Goal: Answer question/provide support: Answer question/provide support

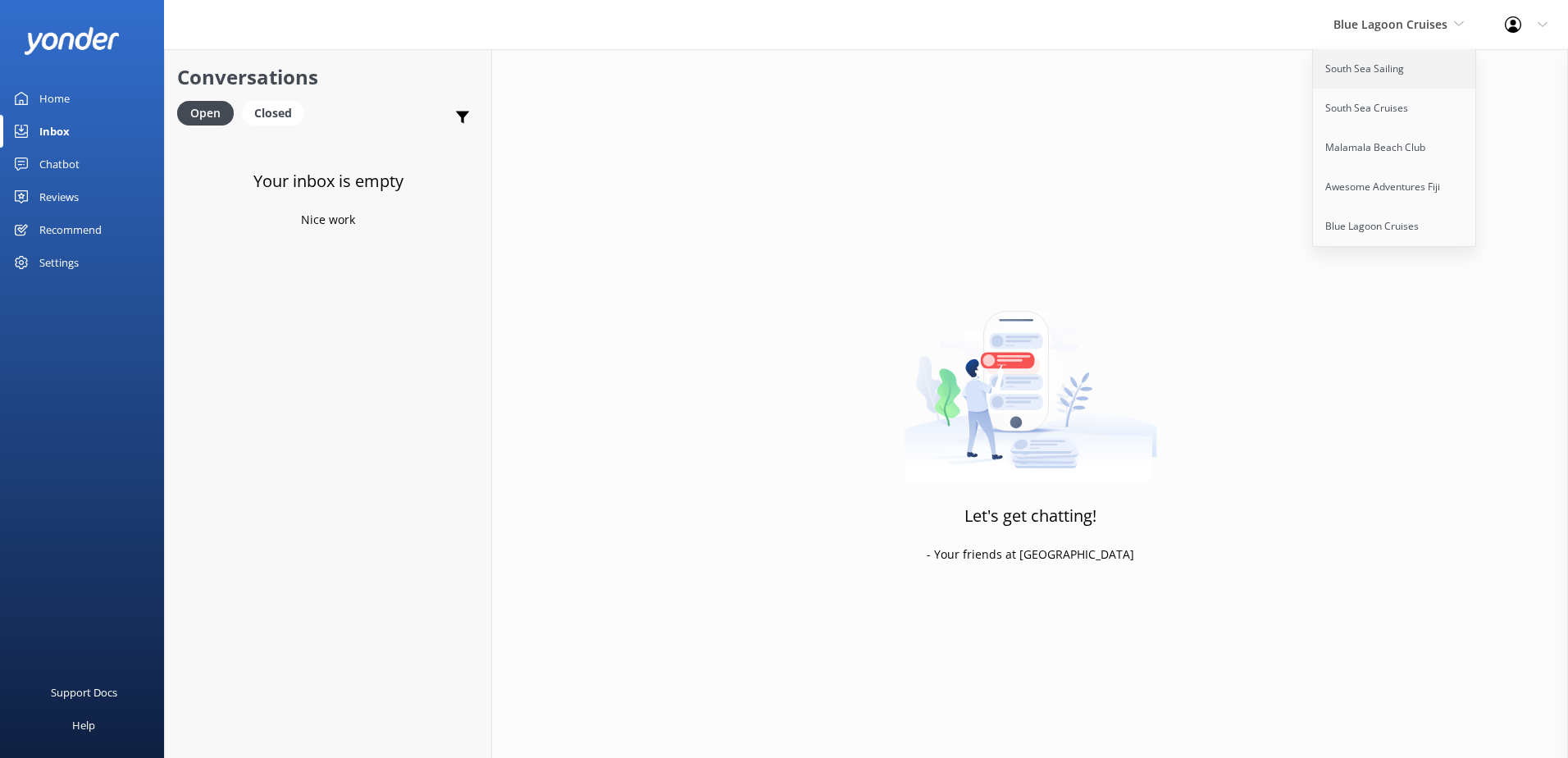
click at [1379, 67] on link "South Sea Sailing" at bounding box center [1395, 69] width 164 height 39
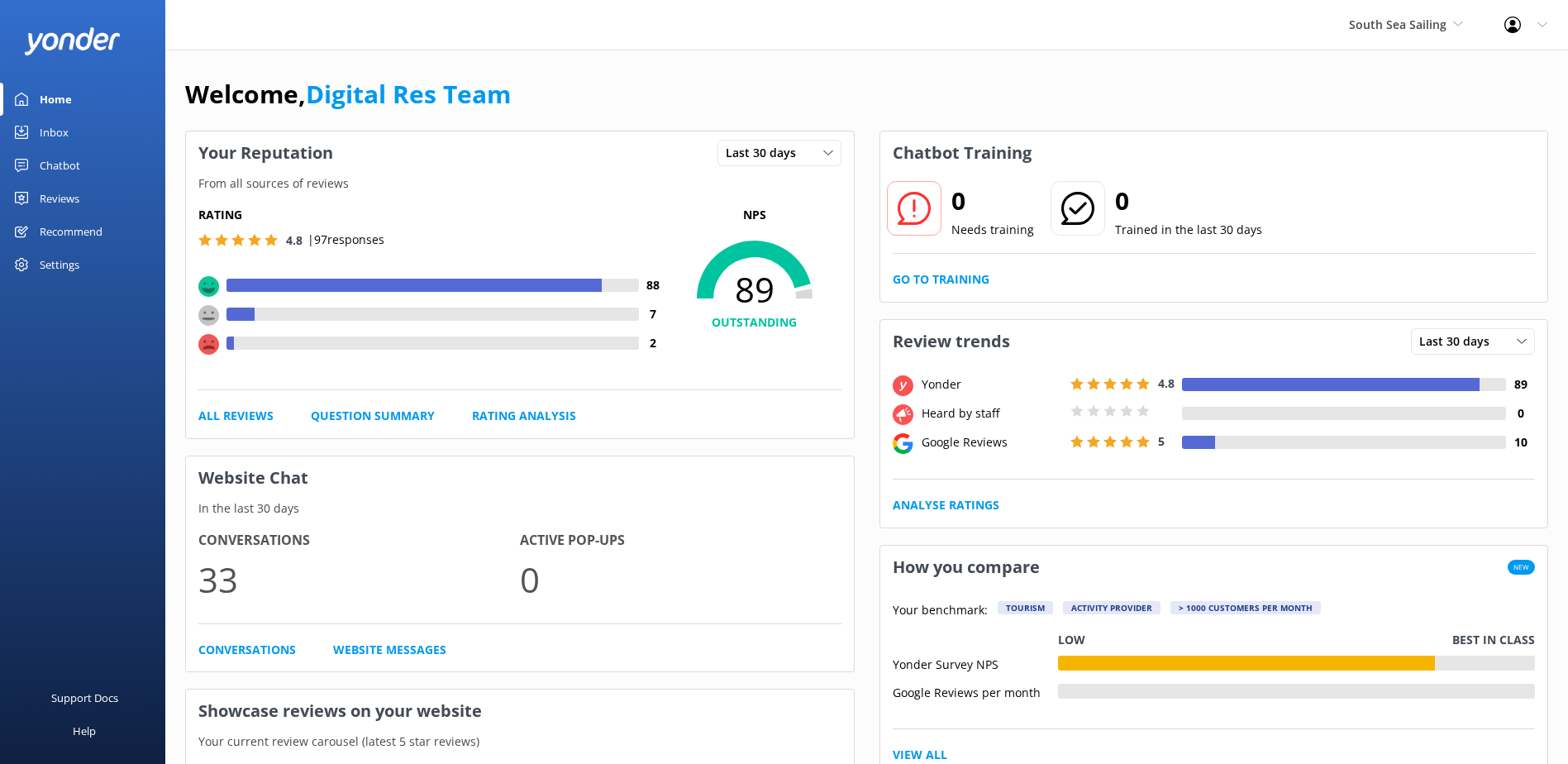
click at [48, 132] on div "Inbox" at bounding box center [54, 132] width 29 height 33
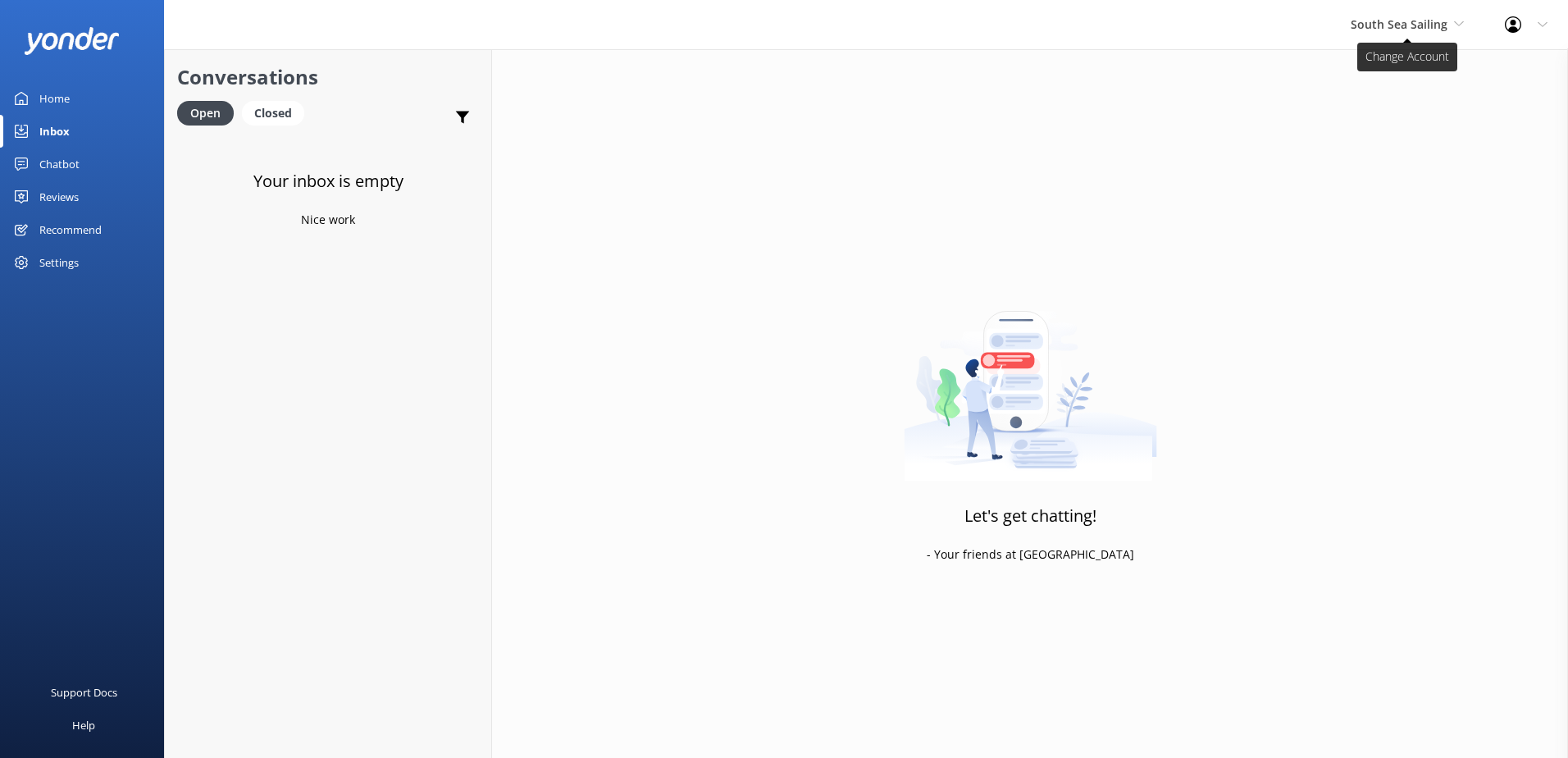
click at [1428, 34] on span "South Sea Sailing" at bounding box center [1407, 25] width 113 height 18
click at [1386, 103] on link "South Sea Cruises" at bounding box center [1412, 108] width 164 height 39
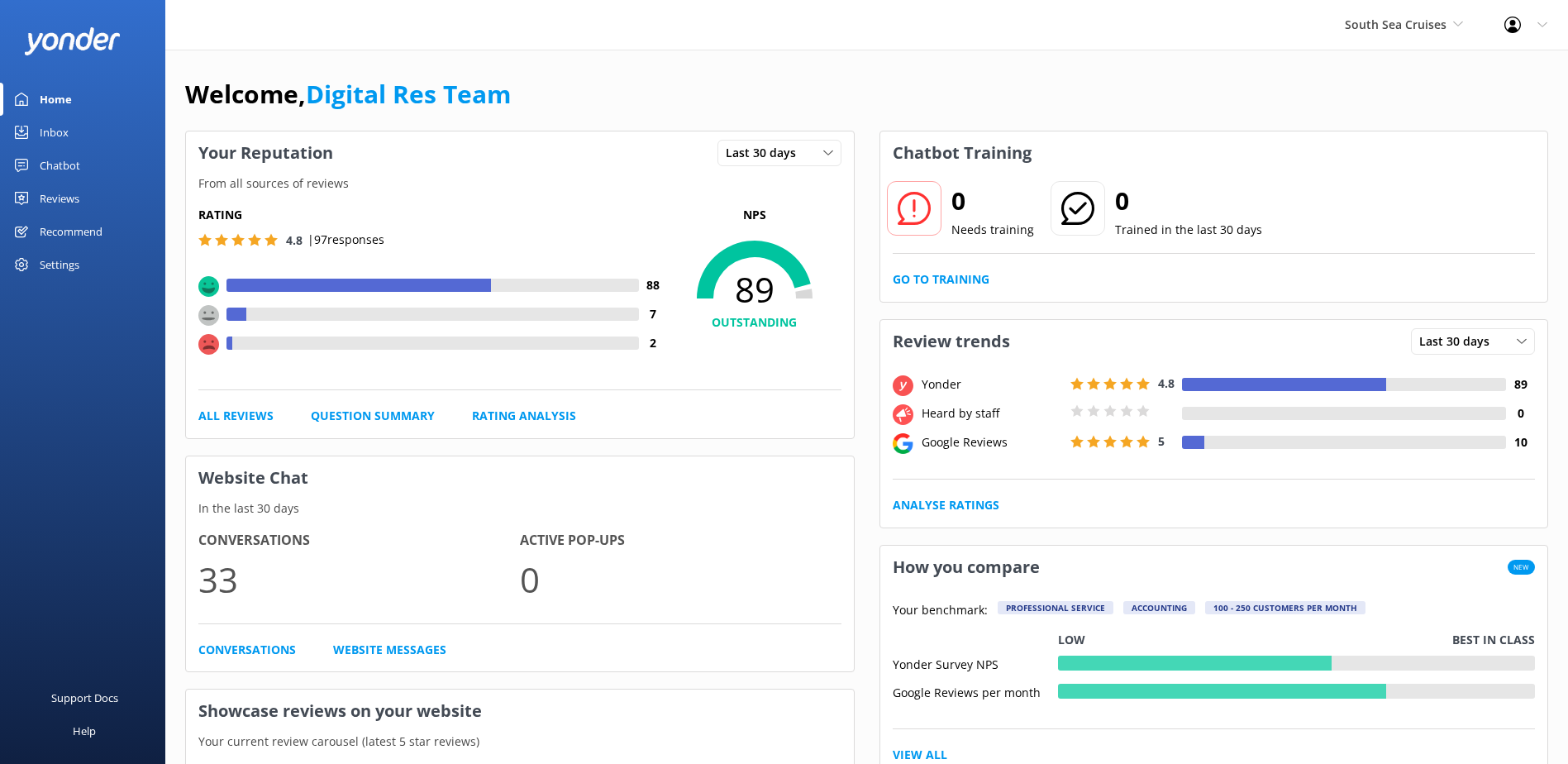
click at [99, 135] on link "Inbox" at bounding box center [83, 132] width 165 height 33
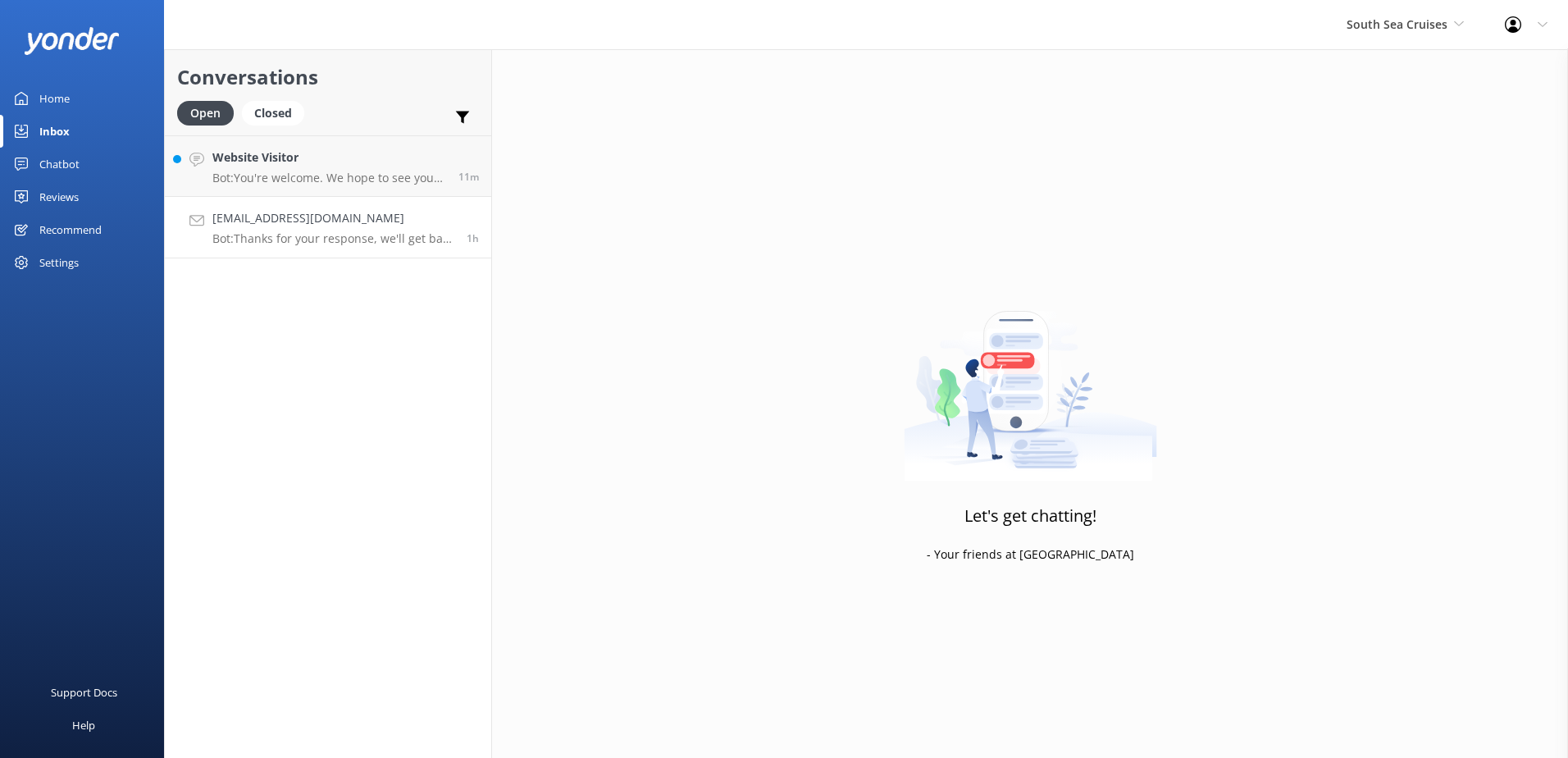
click at [329, 230] on div "Karishmapadiyachi@hotmail.com Bot: Thanks for your response, we'll get back to …" at bounding box center [333, 227] width 242 height 36
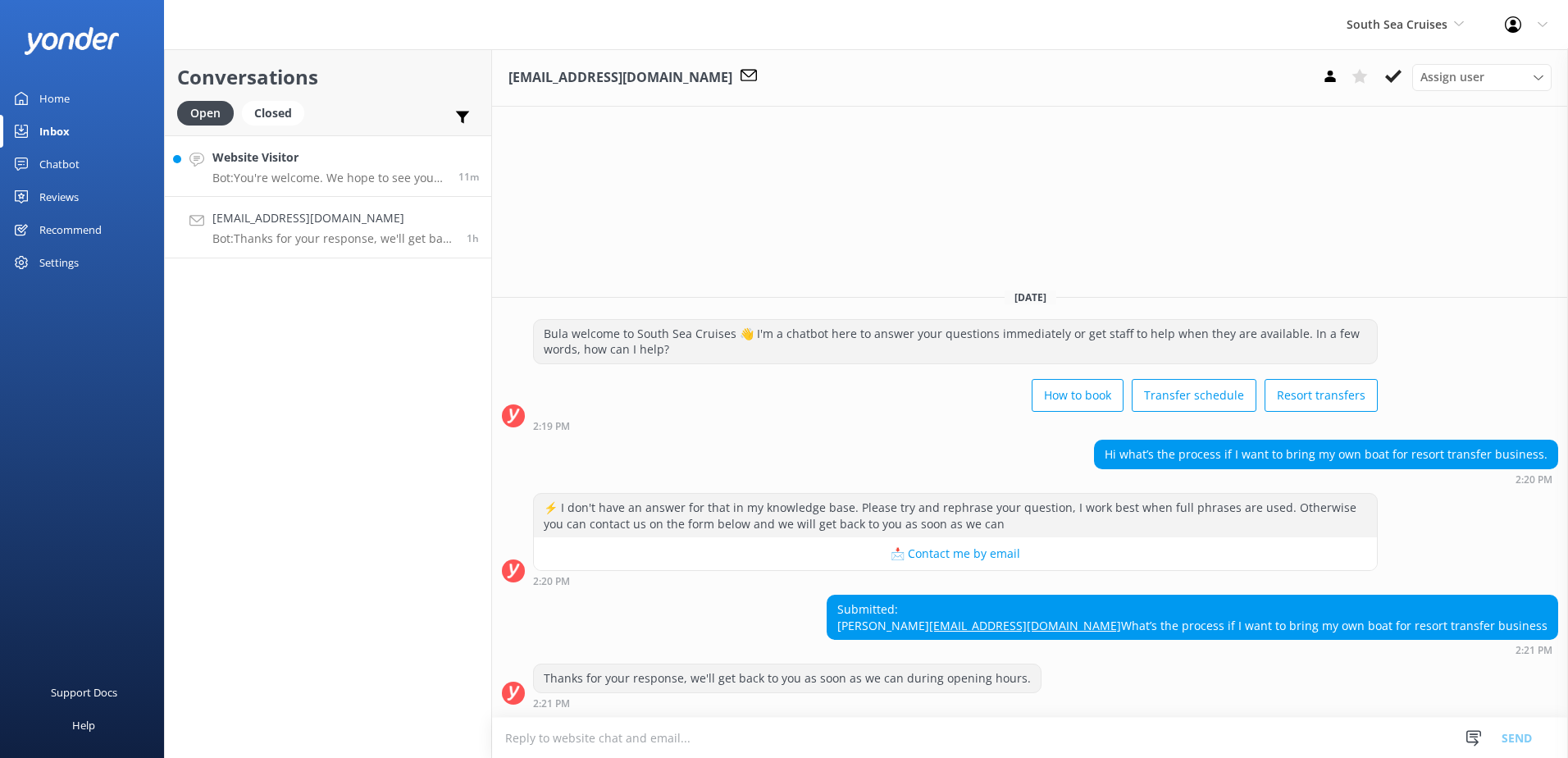
click at [300, 167] on h4 "Website Visitor" at bounding box center [329, 158] width 234 height 18
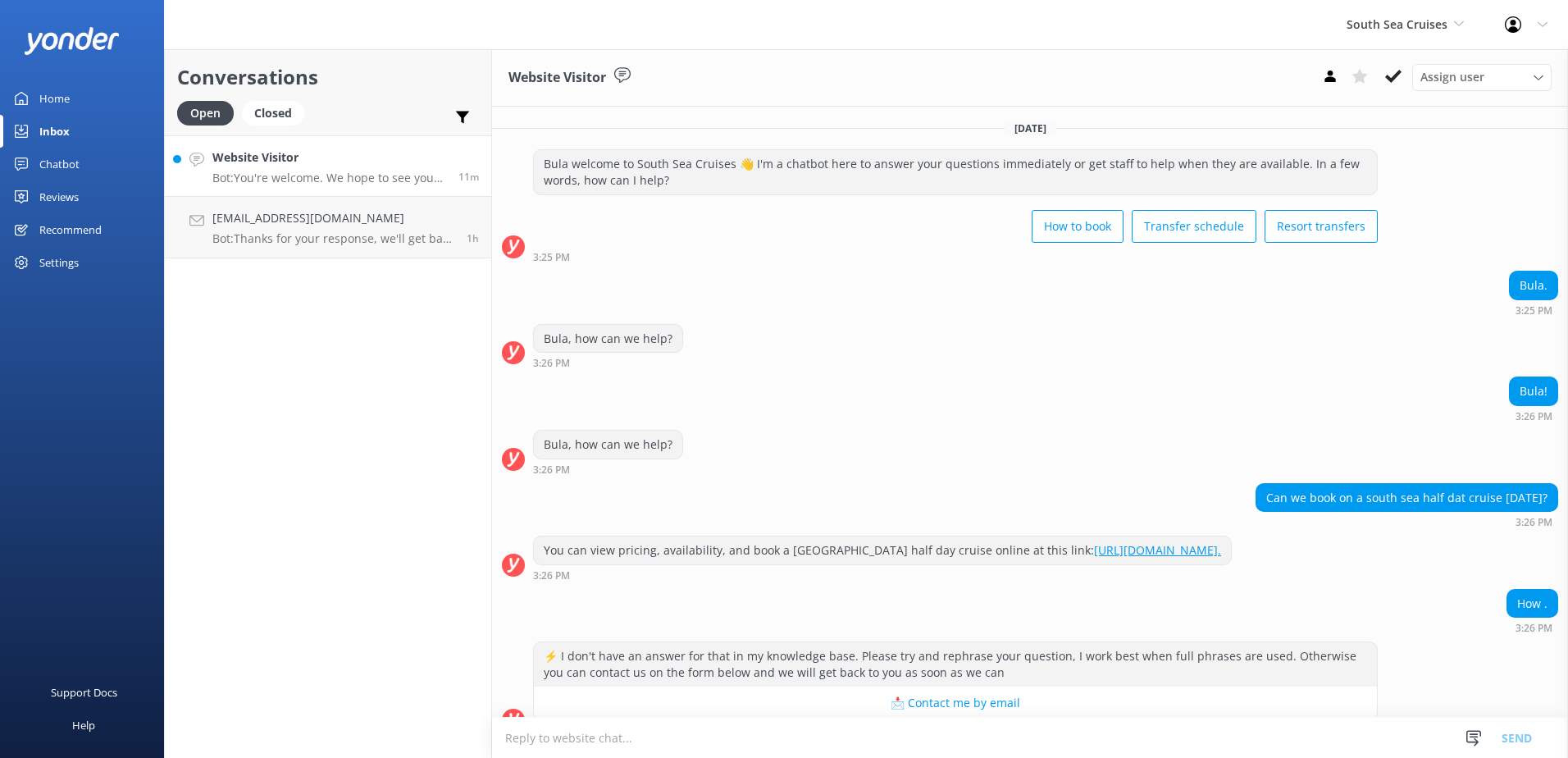
scroll to position [149, 0]
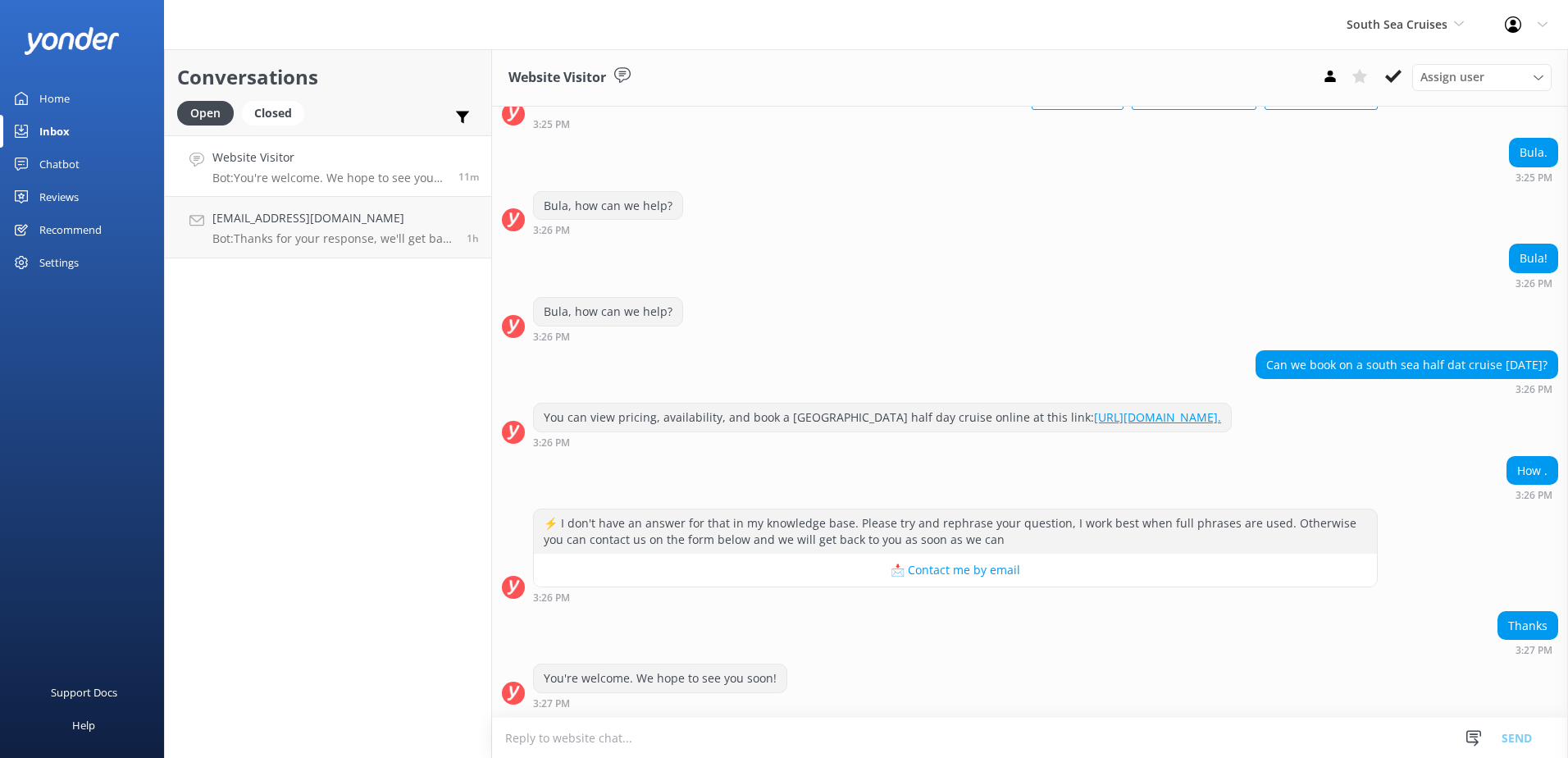
click at [773, 418] on div "You can view pricing, availability, and book a South Sea Island half day cruise…" at bounding box center [882, 418] width 697 height 28
click at [1094, 419] on link "https://secure.southseacruisesfiji.com/day-trips/availability?category=SOUTHSEA…" at bounding box center [1158, 417] width 127 height 16
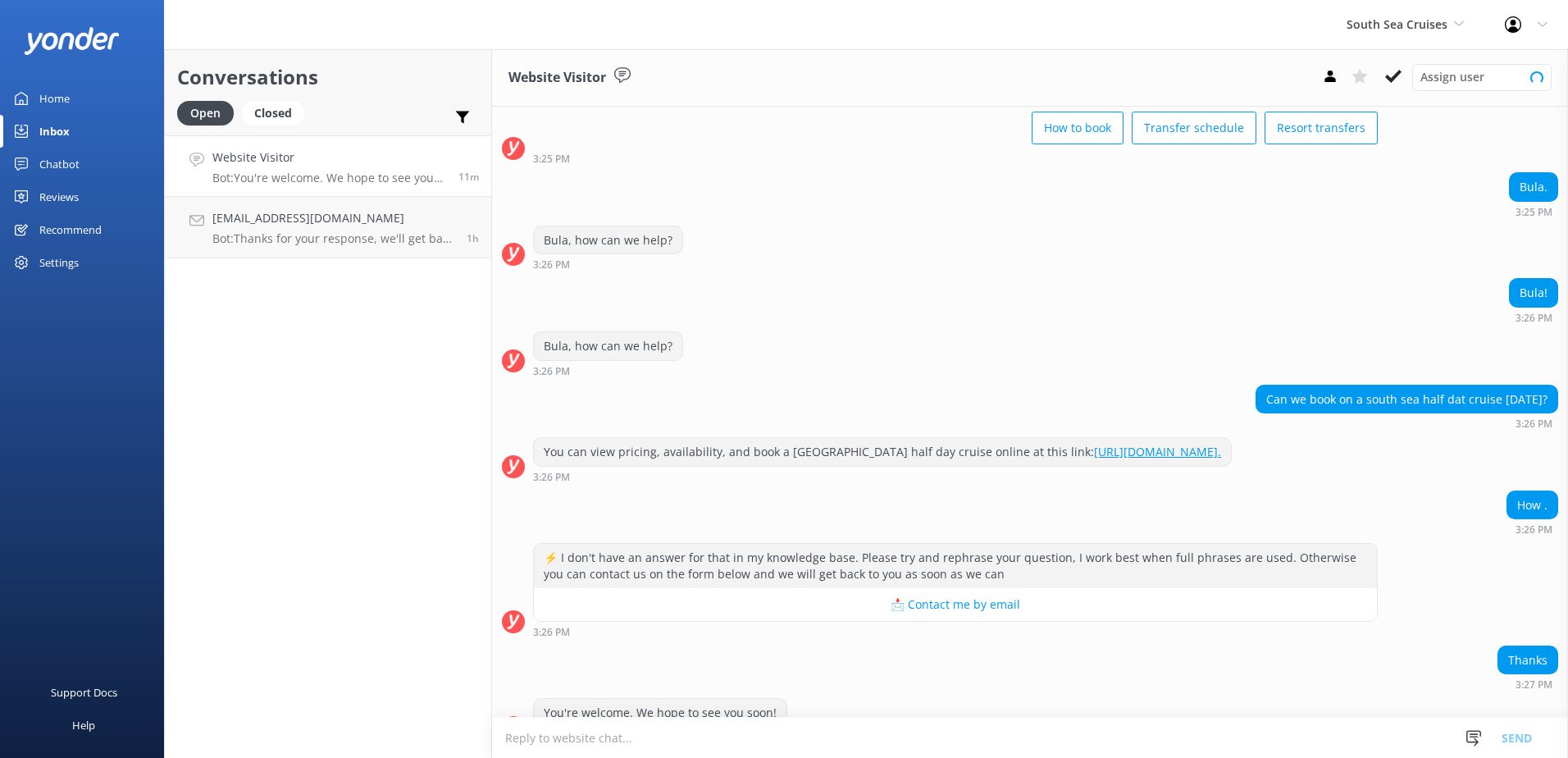
scroll to position [149, 0]
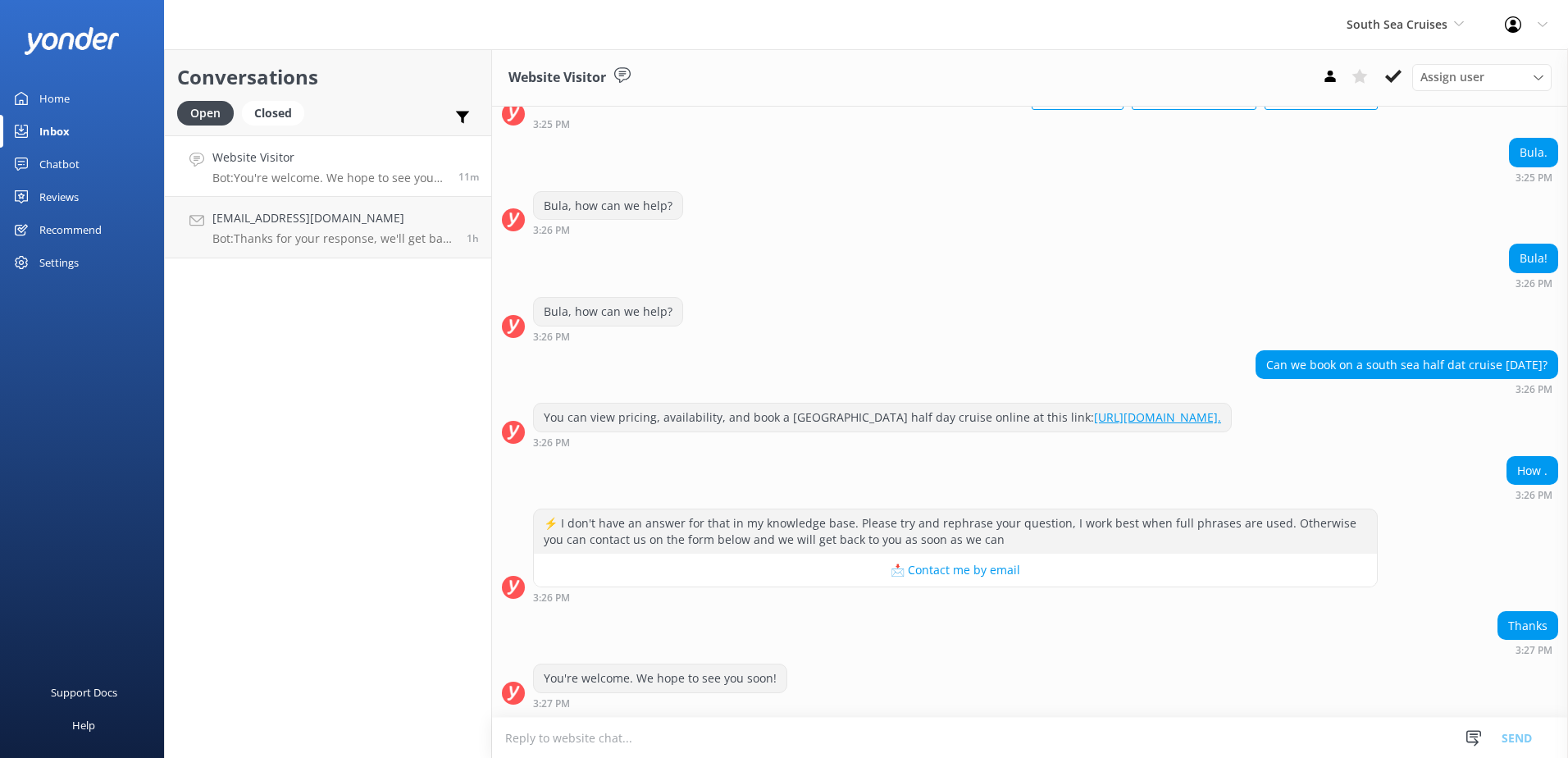
click at [715, 740] on textarea at bounding box center [1029, 737] width 1076 height 40
paste textarea "https://bookings.southseacruisesfiji.com/BookingCat/Availability/?category=SSI"
type textarea "You can book a half day to South Sea Island online here: https://bookings.south…"
click at [1542, 730] on button "Send" at bounding box center [1516, 737] width 62 height 41
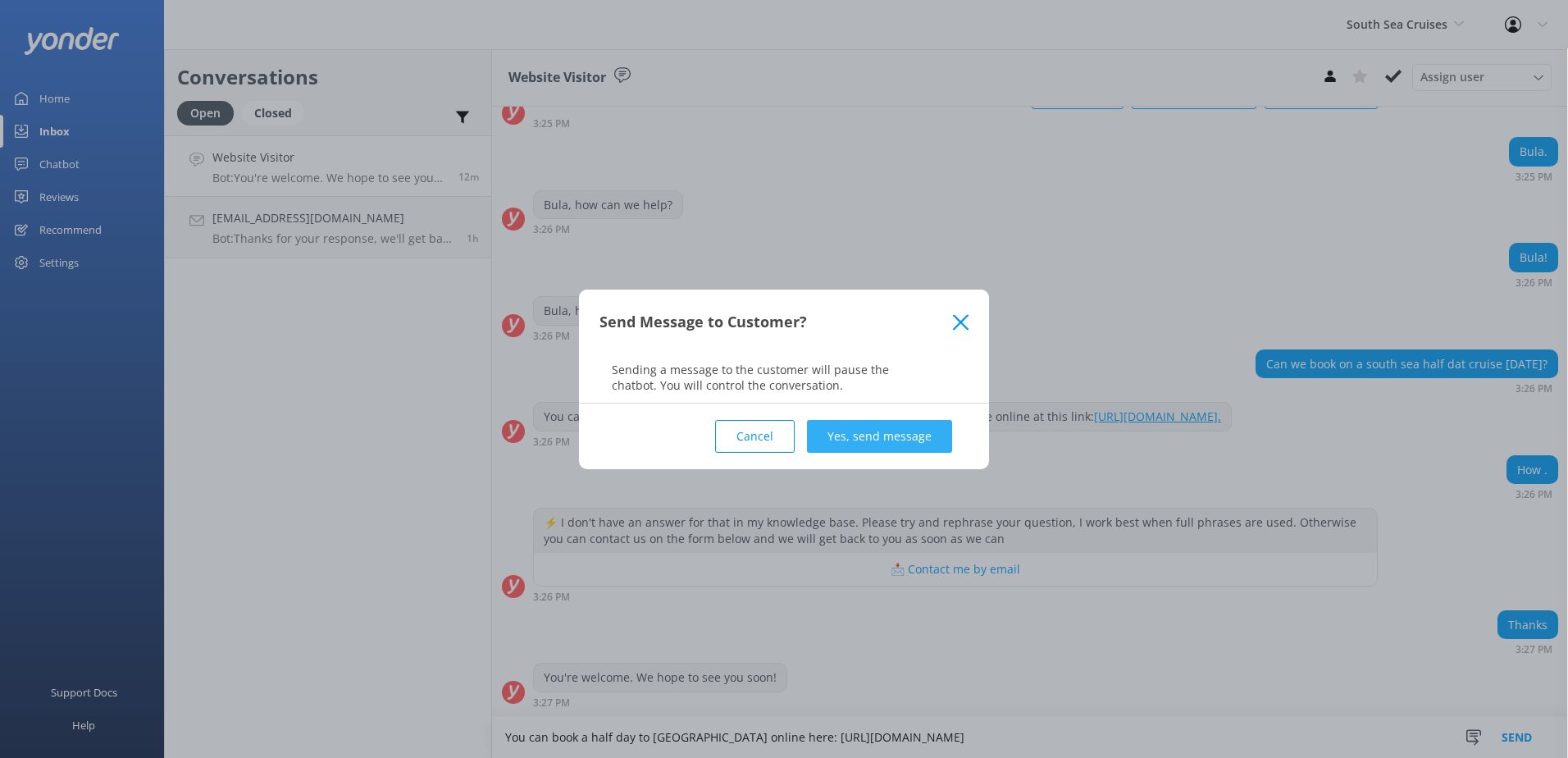
click at [943, 430] on button "Yes, send message" at bounding box center [879, 437] width 145 height 33
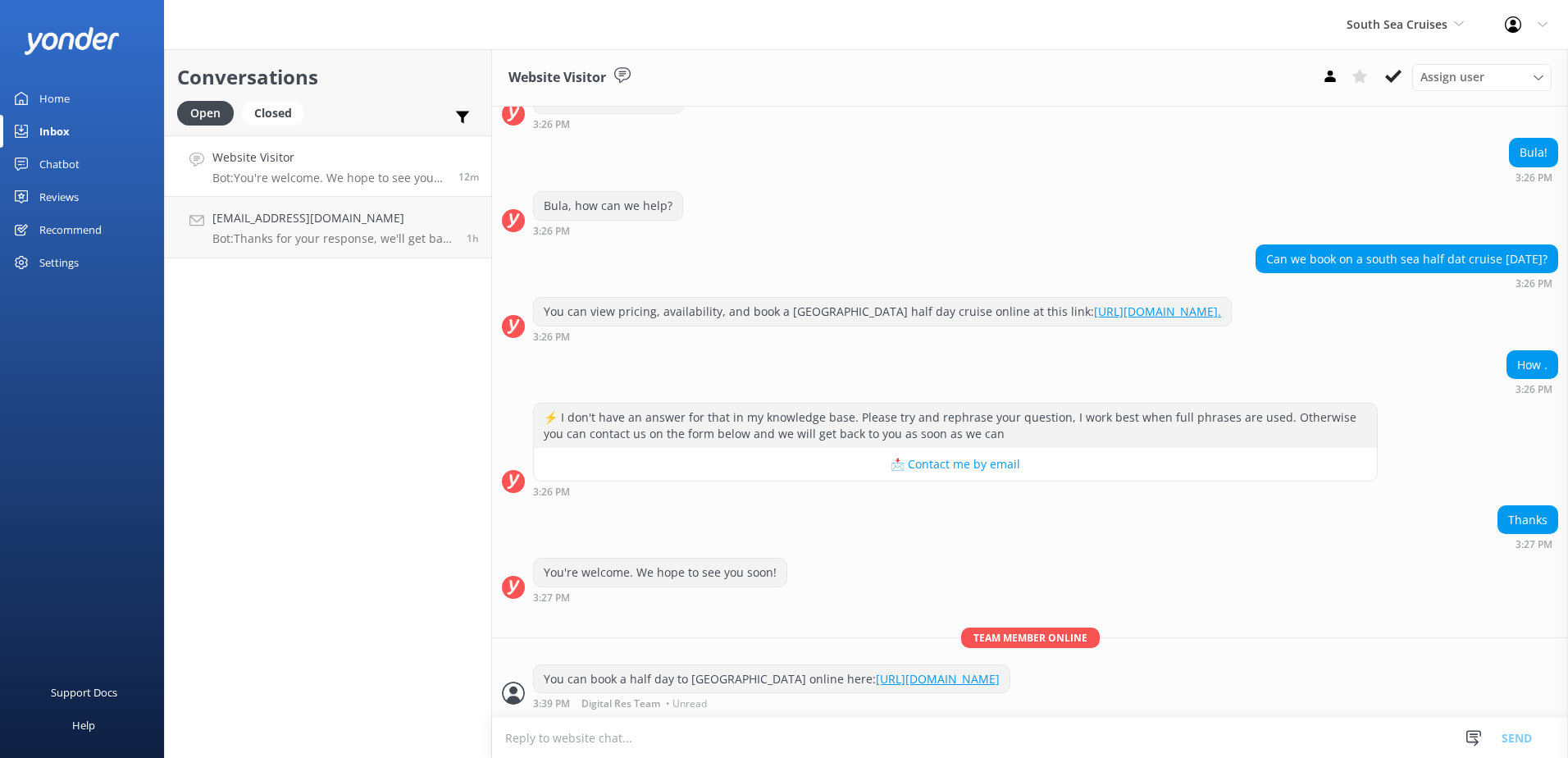
scroll to position [255, 0]
click at [1000, 679] on link "https://bookings.southseacruisesfiji.com/BookingCat/Availability/?category=SSI" at bounding box center [938, 678] width 124 height 16
click at [1405, 67] on button at bounding box center [1393, 76] width 30 height 25
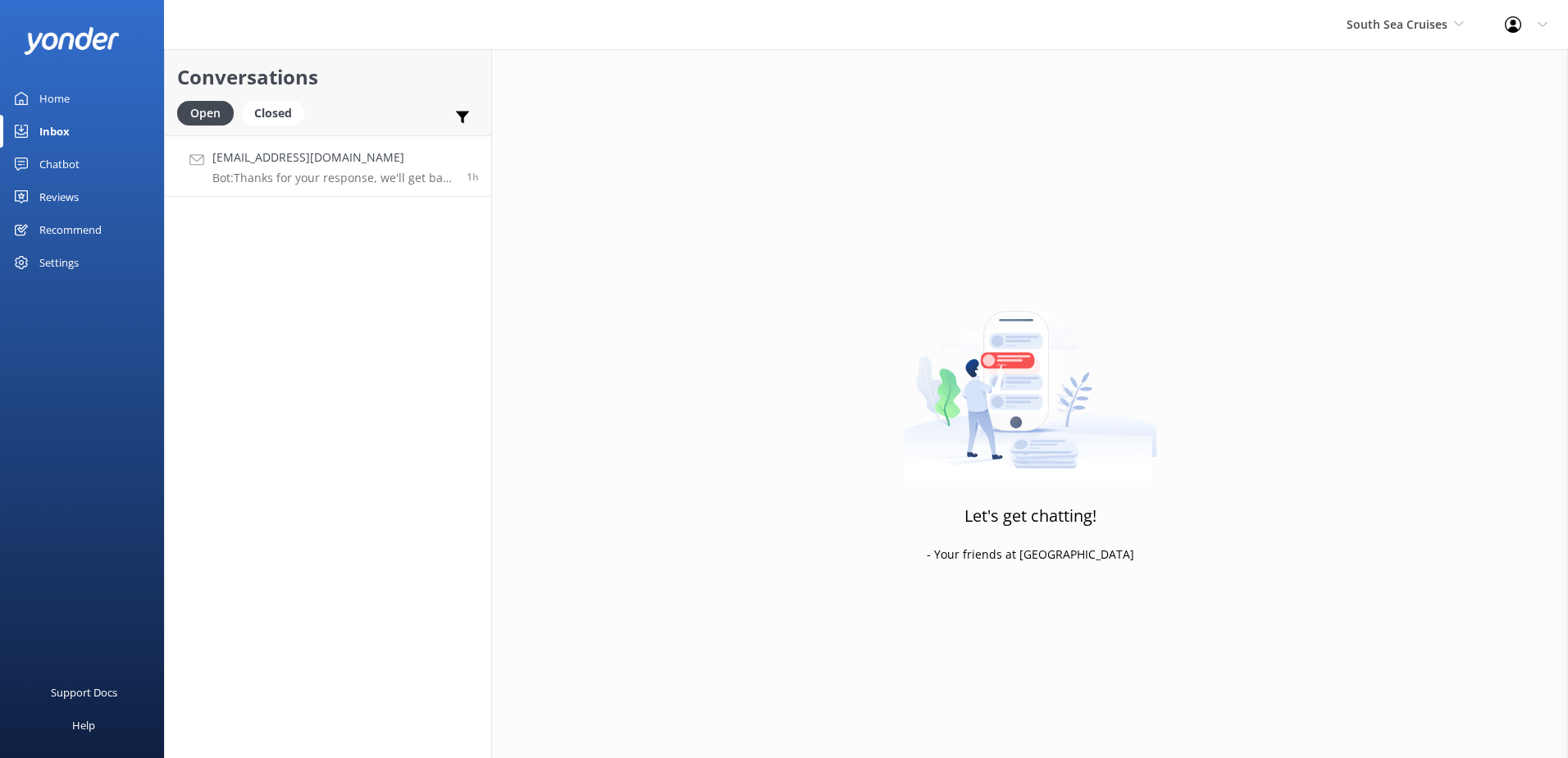
click at [380, 175] on p "Bot: Thanks for your response, we'll get back to you as soon as we can during o…" at bounding box center [333, 178] width 242 height 15
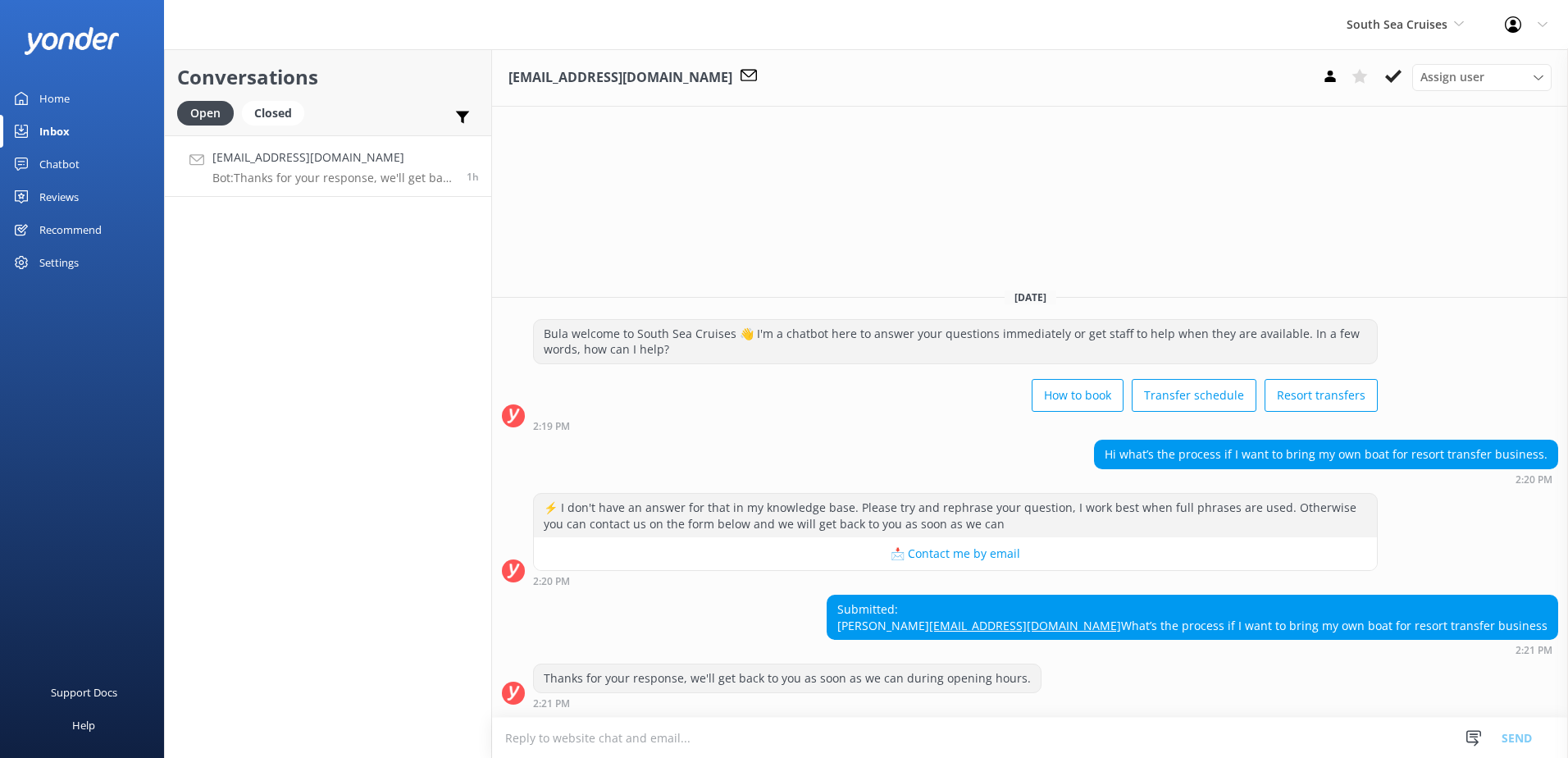
click at [1439, 35] on div "South Sea Cruises South Sea Sailing South Sea Cruises Malamala Beach Club Aweso…" at bounding box center [1405, 25] width 158 height 49
drag, startPoint x: 1264, startPoint y: 147, endPoint x: 1410, endPoint y: 118, distance: 148.9
click at [1264, 146] on div "Karishmapadiyachi@hotmail.com Assign user Alyssa Sonya Digital Res Team Brenda …" at bounding box center [1029, 403] width 1076 height 709
click at [1410, 34] on div "South Sea Cruises South Sea Sailing South Sea Cruises Malamala Beach Club Aweso…" at bounding box center [1405, 25] width 158 height 49
click at [1415, 29] on span "South Sea Cruises" at bounding box center [1396, 24] width 101 height 16
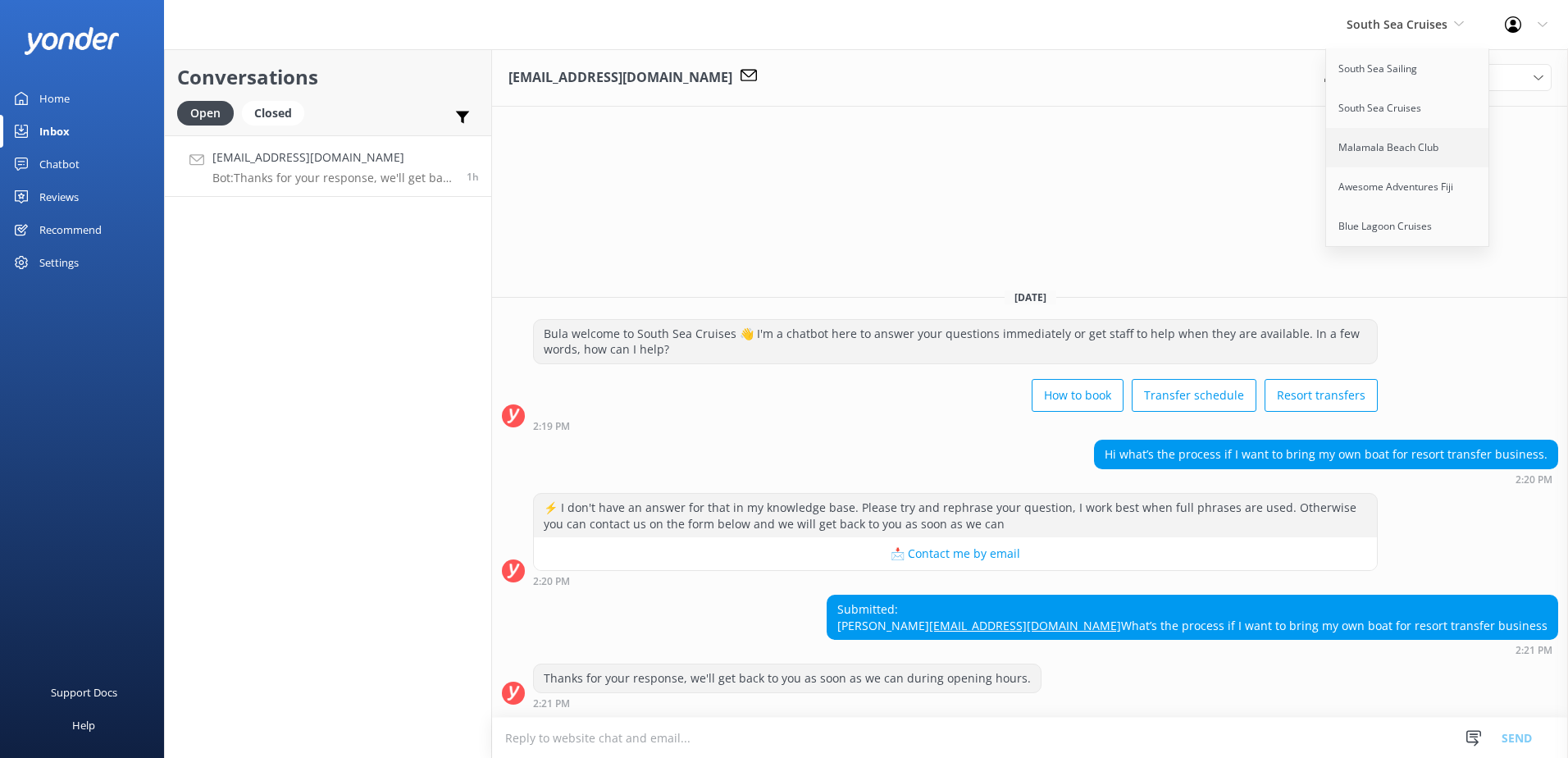
click at [1400, 147] on link "Malamala Beach Club" at bounding box center [1408, 148] width 164 height 39
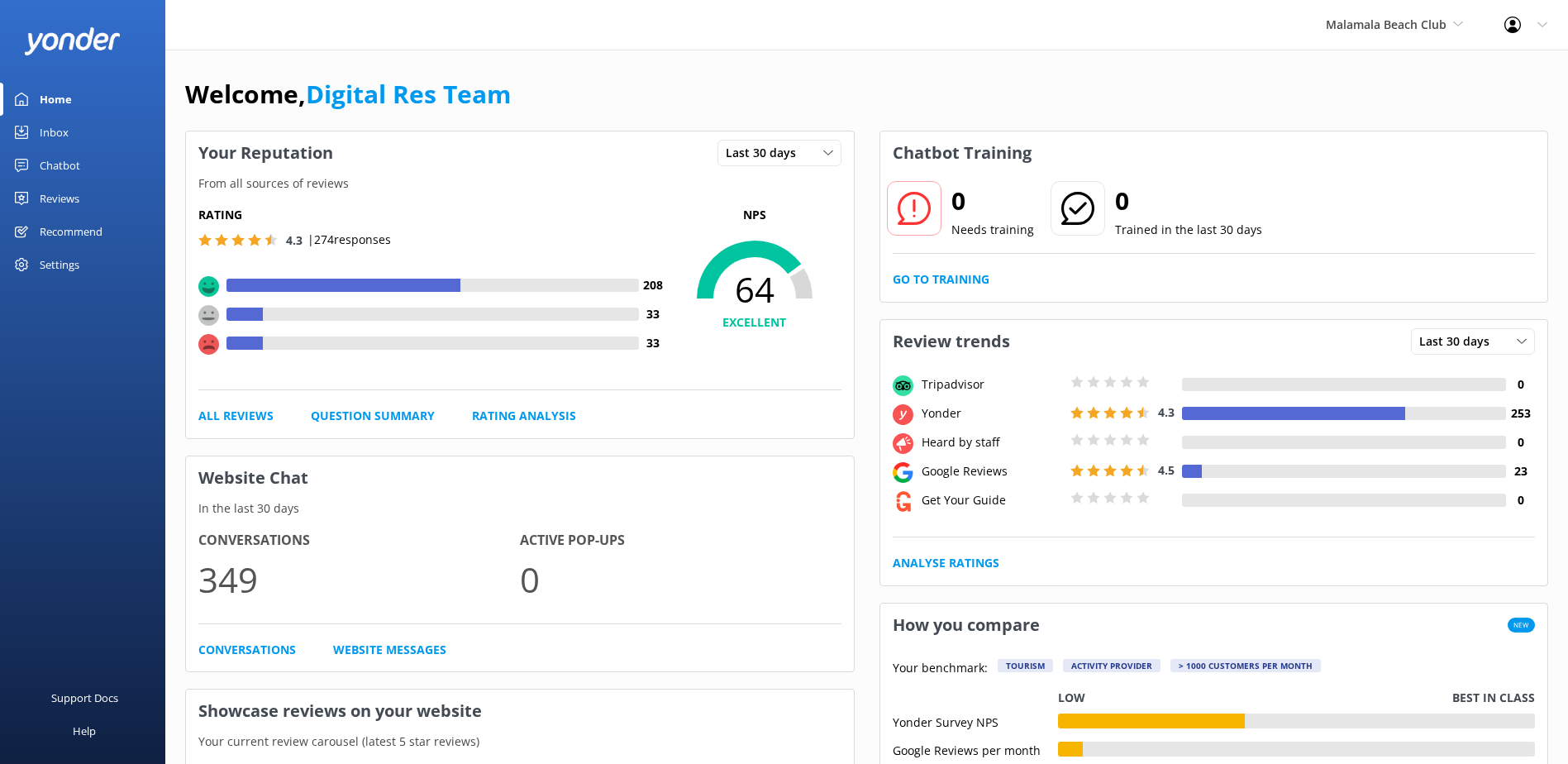
click at [89, 121] on link "Inbox" at bounding box center [83, 132] width 165 height 33
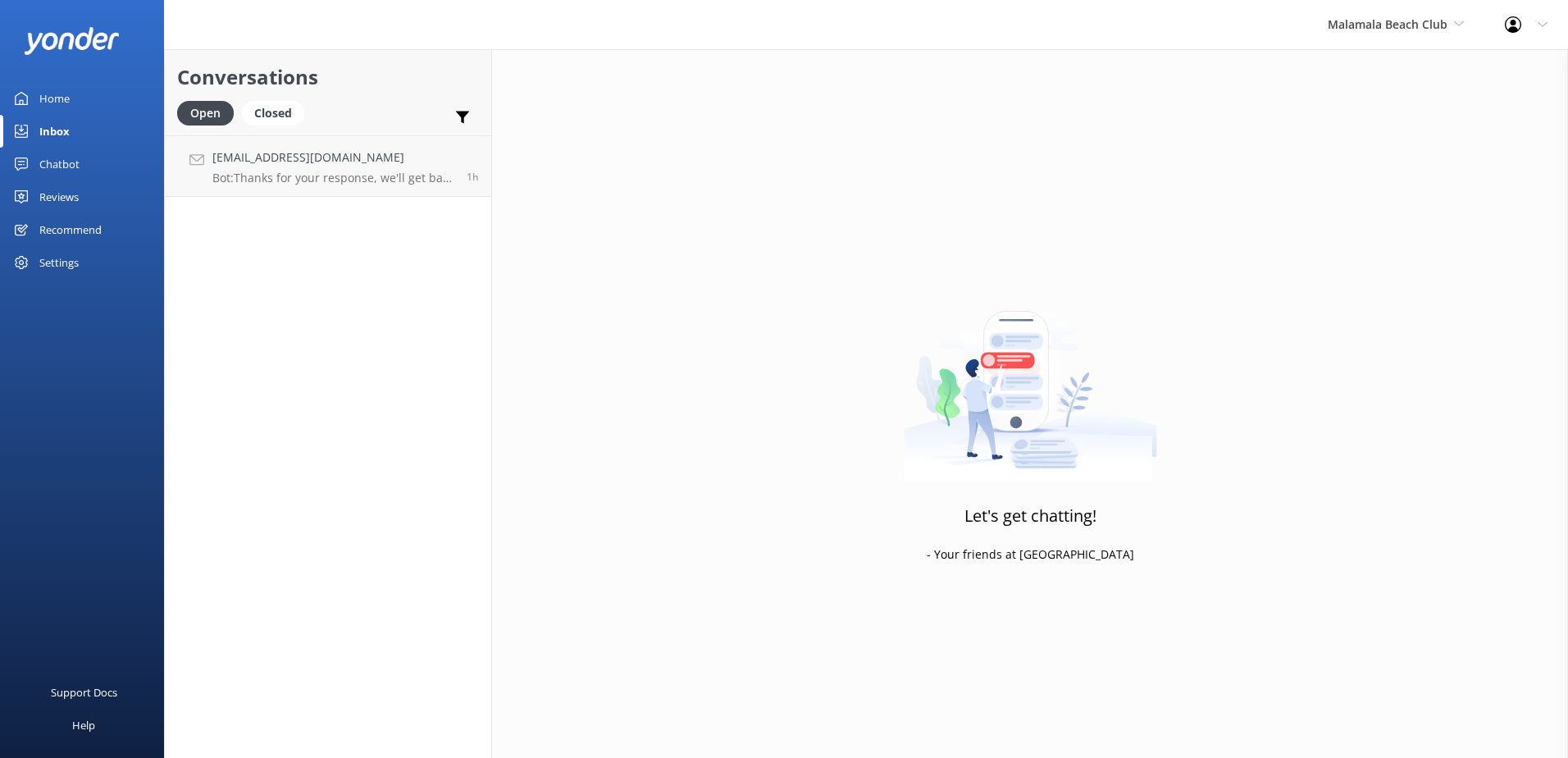
click at [73, 129] on link "Inbox" at bounding box center [82, 131] width 164 height 33
click at [63, 137] on div "Inbox" at bounding box center [54, 131] width 30 height 33
click at [1384, 39] on div "Malamala Beach Club South Sea Sailing South Sea Cruises Malamala Beach Club Awe…" at bounding box center [1396, 25] width 177 height 49
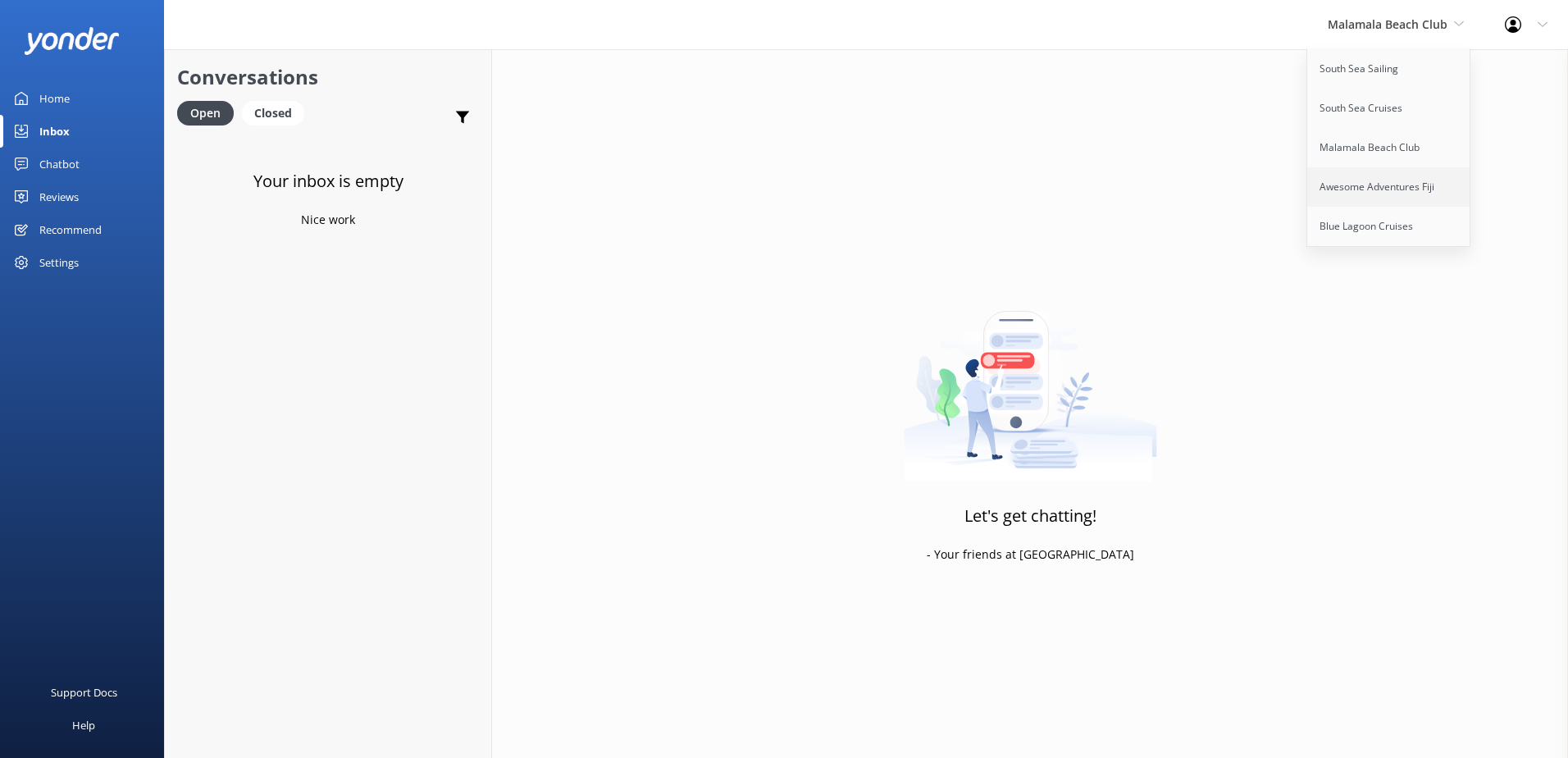
click at [1354, 177] on link "Awesome Adventures Fiji" at bounding box center [1389, 187] width 164 height 39
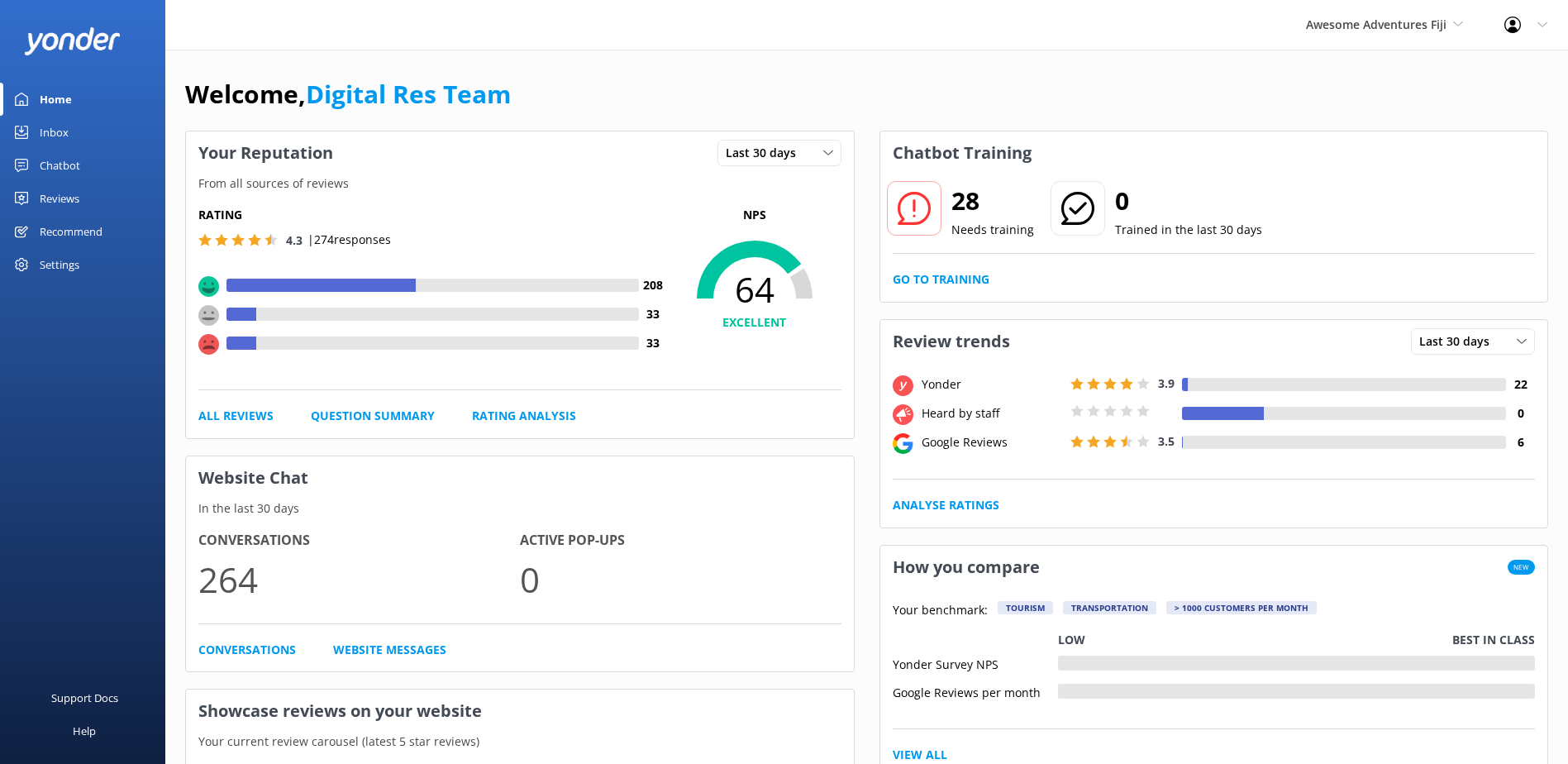
click at [90, 133] on link "Inbox" at bounding box center [83, 132] width 165 height 33
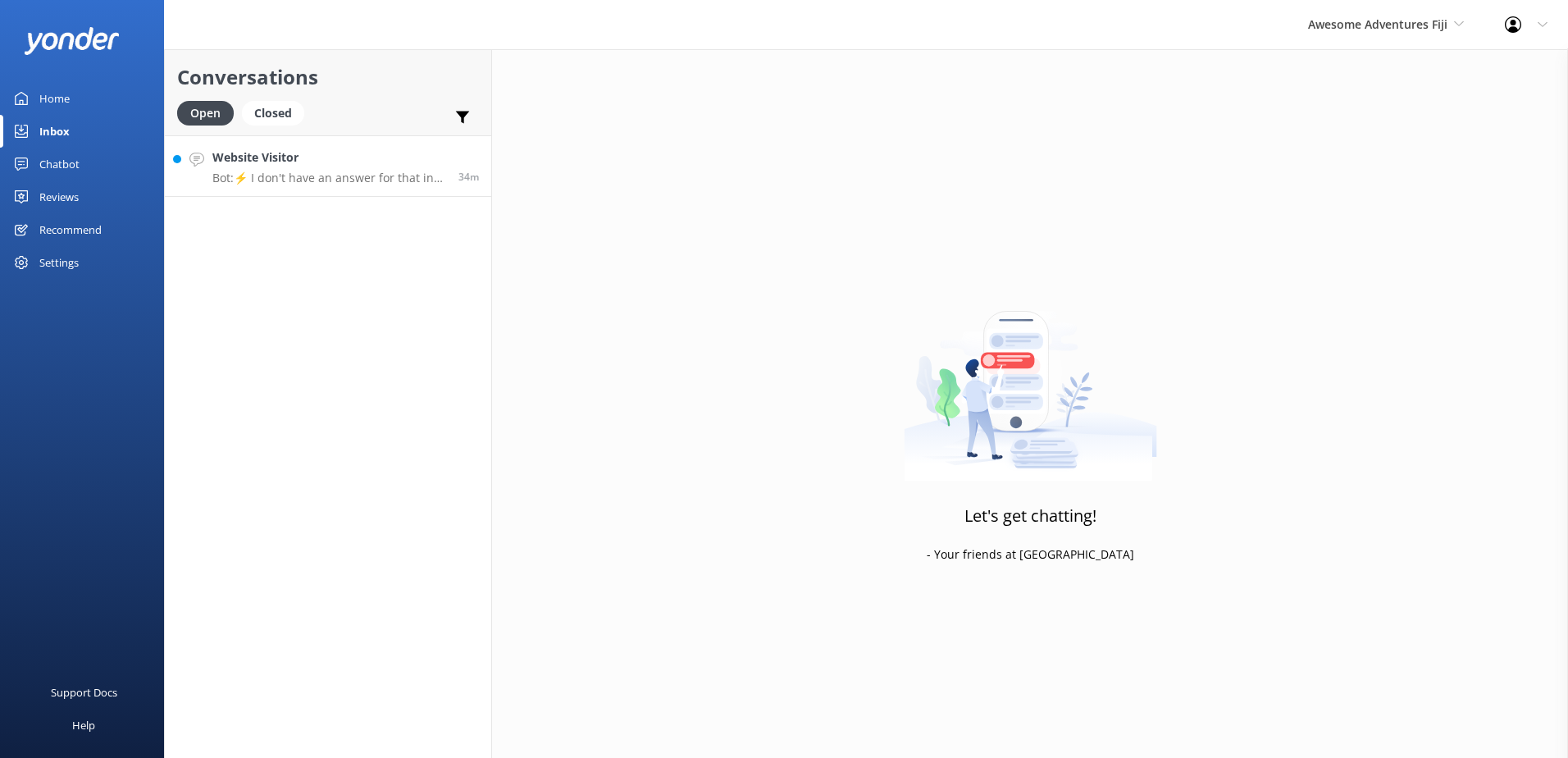
click at [284, 163] on h4 "Website Visitor" at bounding box center [329, 158] width 234 height 18
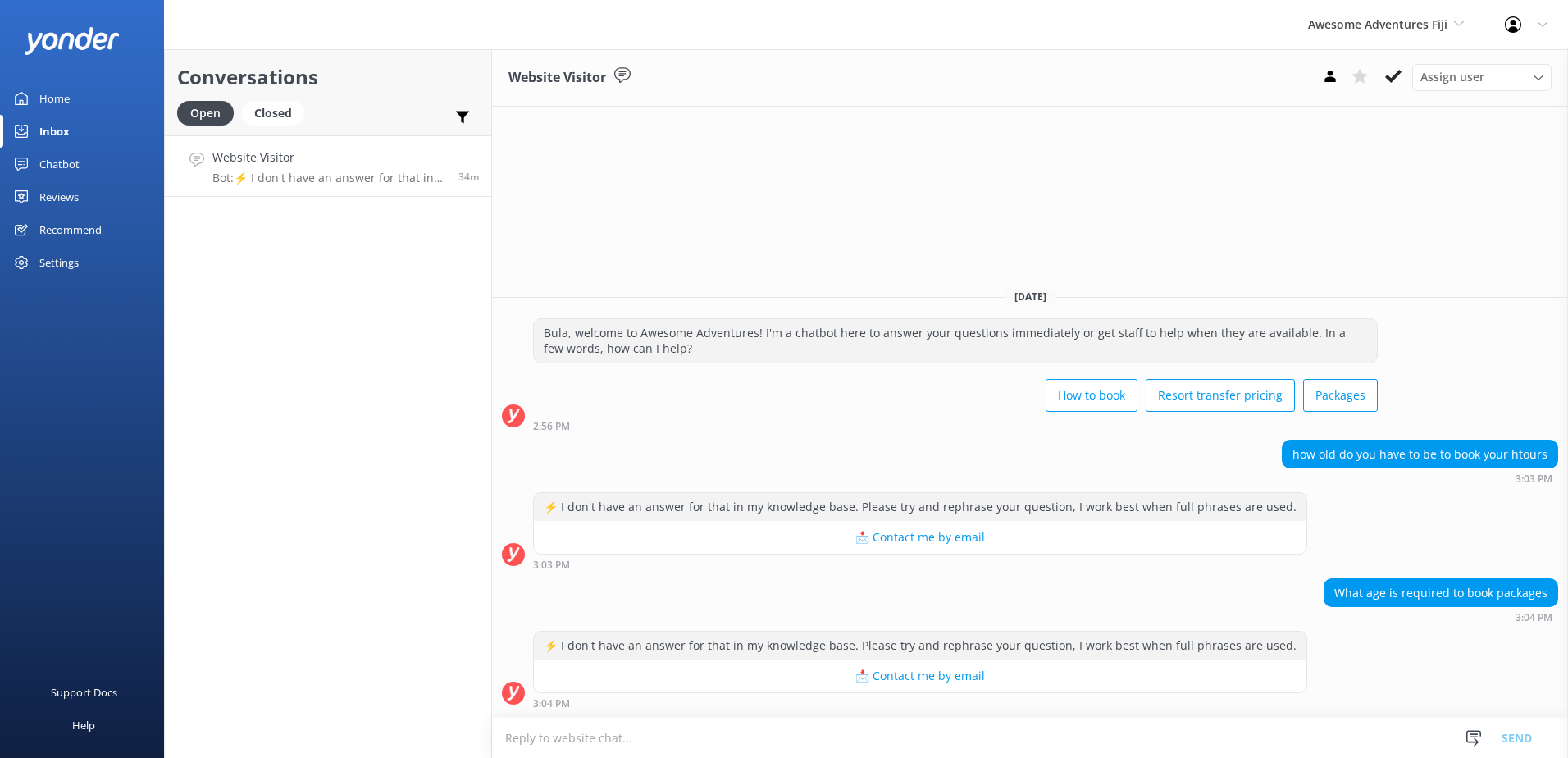
click at [887, 719] on textarea at bounding box center [1029, 737] width 1076 height 40
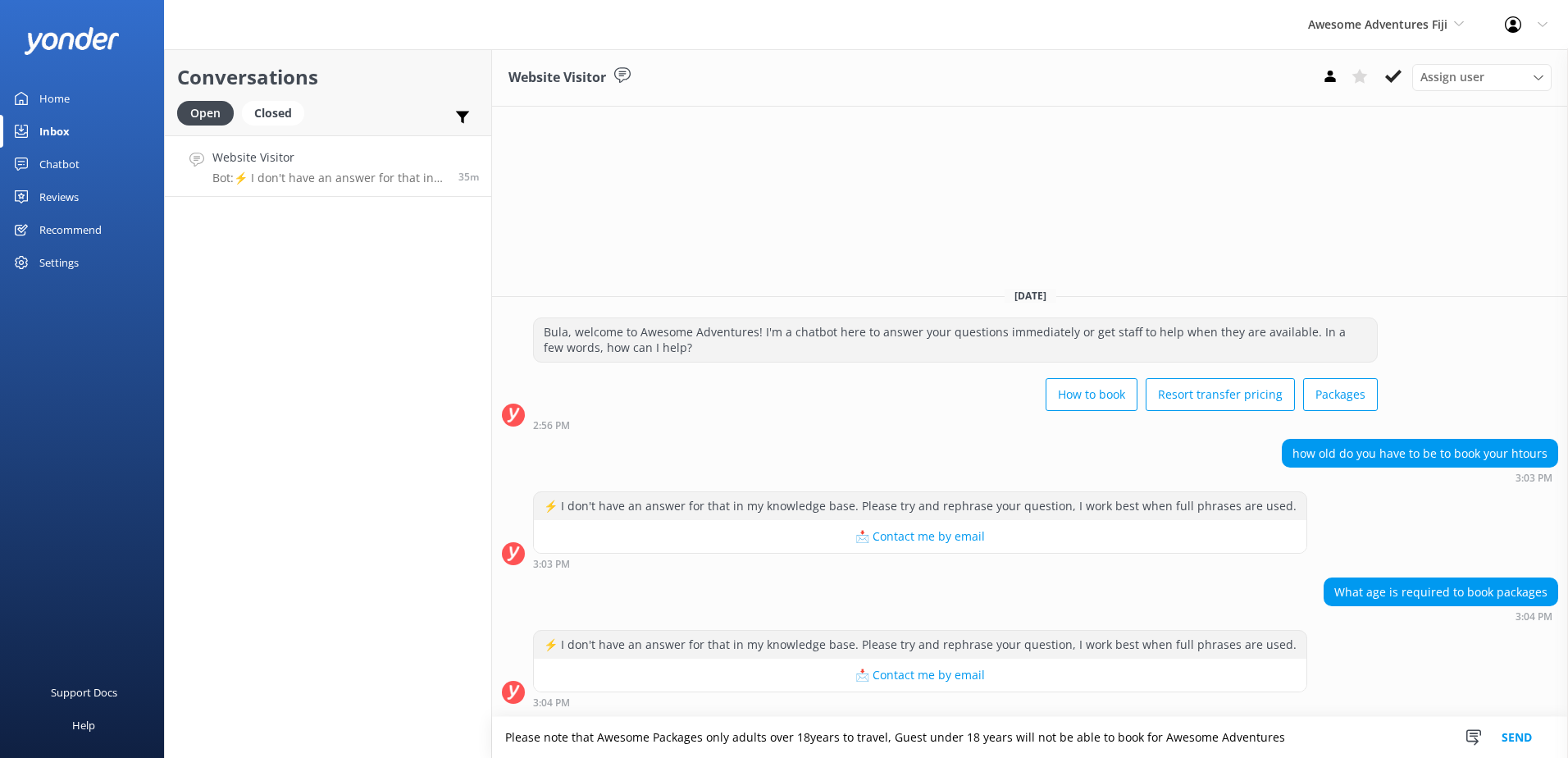
drag, startPoint x: 1355, startPoint y: 732, endPoint x: 470, endPoint y: 691, distance: 885.9
click at [470, 691] on div "Conversations Open Closed Important Assigned to me Unassigned Website Visitor B…" at bounding box center [866, 403] width 1404 height 709
type textarea "Please note that Awesome Packages only adults over 18years to travel, Guest und…"
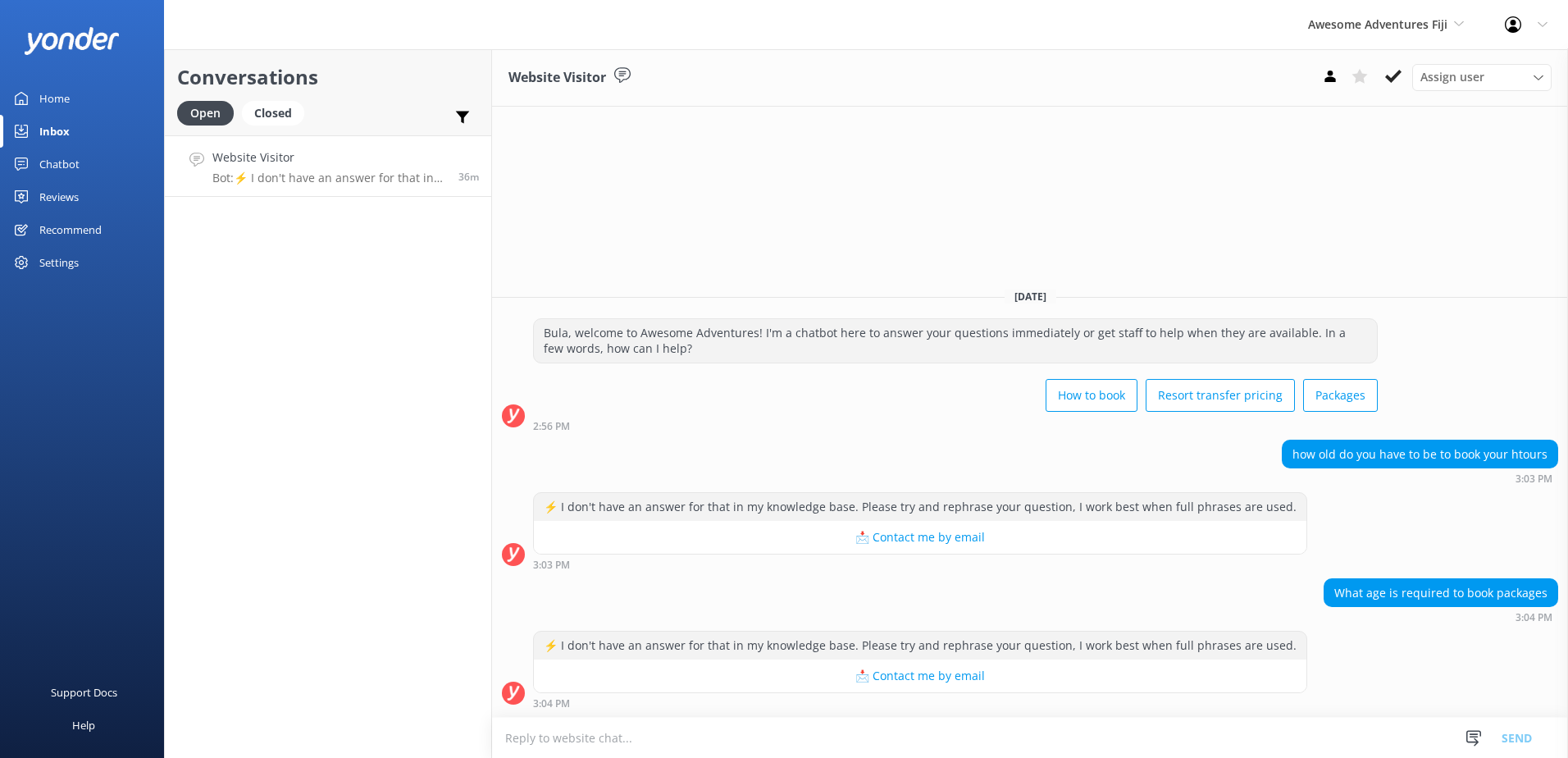
click at [951, 737] on textarea at bounding box center [1029, 737] width 1076 height 40
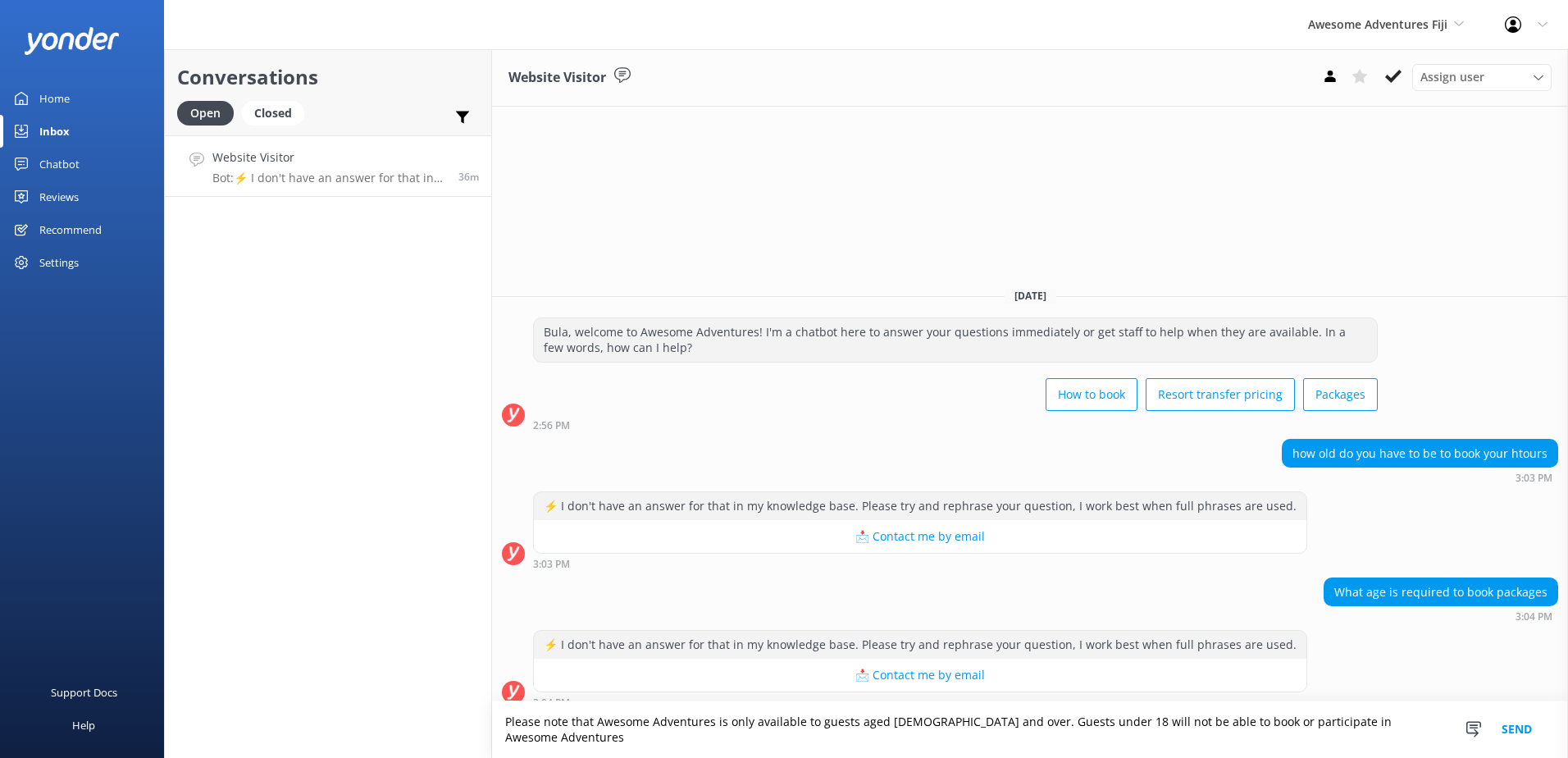
type textarea "Please note that Awesome Adventures is only available to guests aged [DEMOGRAPH…"
click at [1532, 733] on button "Send" at bounding box center [1516, 729] width 62 height 57
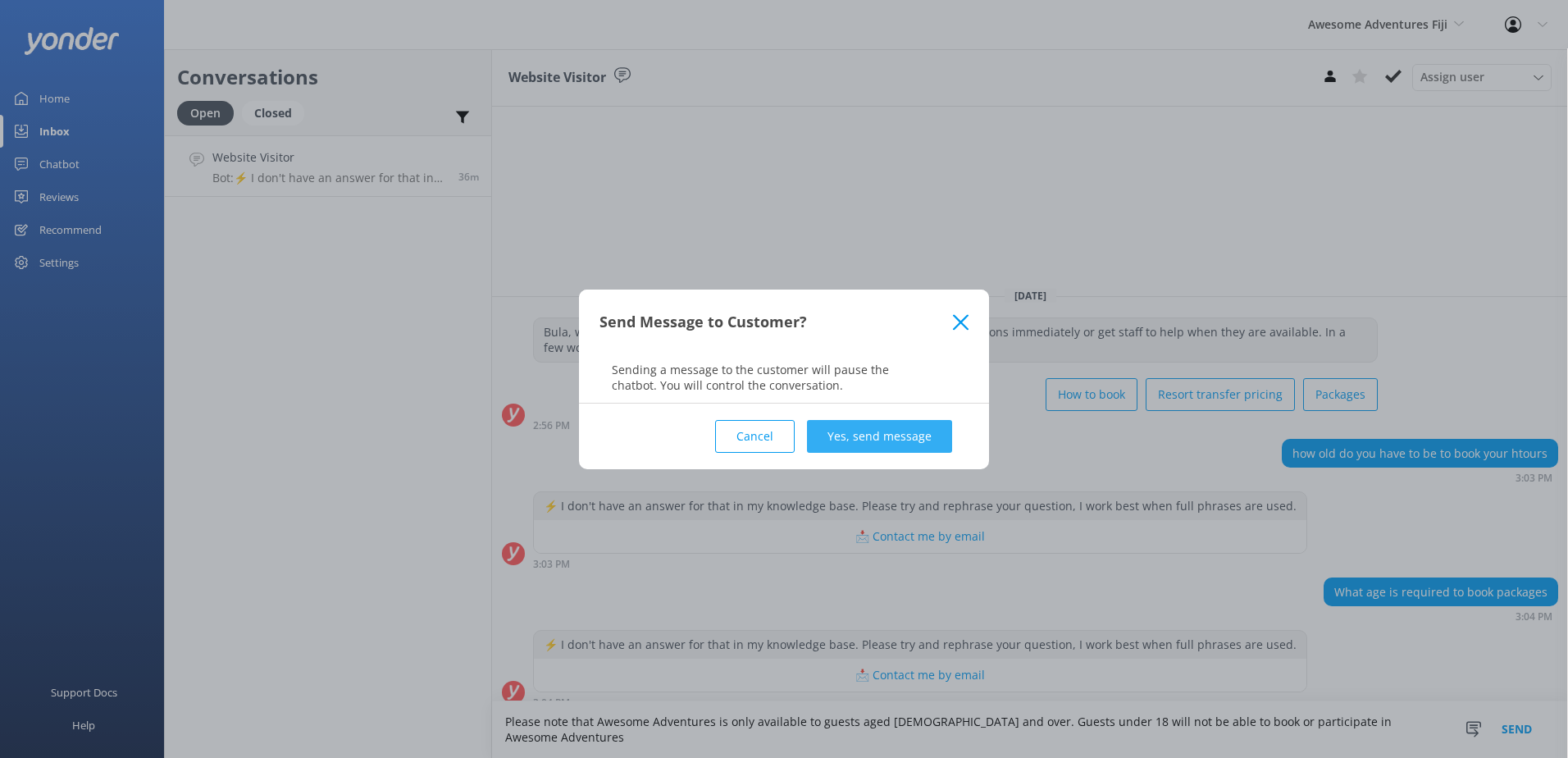
click at [902, 434] on button "Yes, send message" at bounding box center [879, 437] width 145 height 33
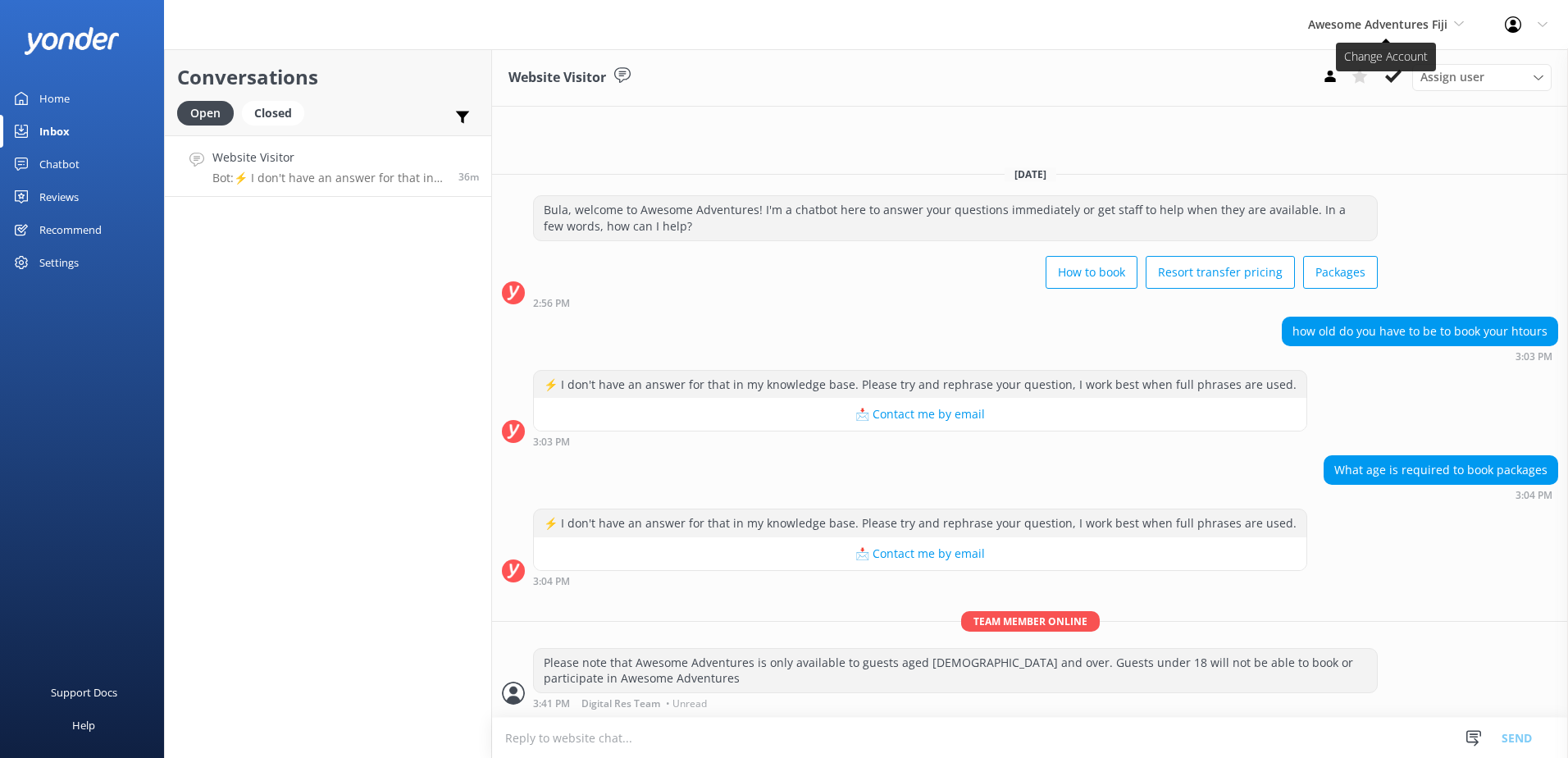
click at [1391, 19] on span "Awesome Adventures Fiji" at bounding box center [1378, 24] width 140 height 16
click at [1148, 158] on div "[DATE] Bula, welcome to Awesome Adventures! I'm a chatbot here to answer your q…" at bounding box center [1029, 434] width 1076 height 564
click at [1414, 11] on div "Awesome Adventures Fiji South Sea Sailing South Sea Cruises Malamala Beach Club…" at bounding box center [1386, 25] width 197 height 49
click at [1394, 90] on div "Assign user [PERSON_NAME] [PERSON_NAME] Digital Res Team [PERSON_NAME] Raqitawa…" at bounding box center [1433, 77] width 236 height 26
click at [1403, 69] on button at bounding box center [1393, 76] width 30 height 25
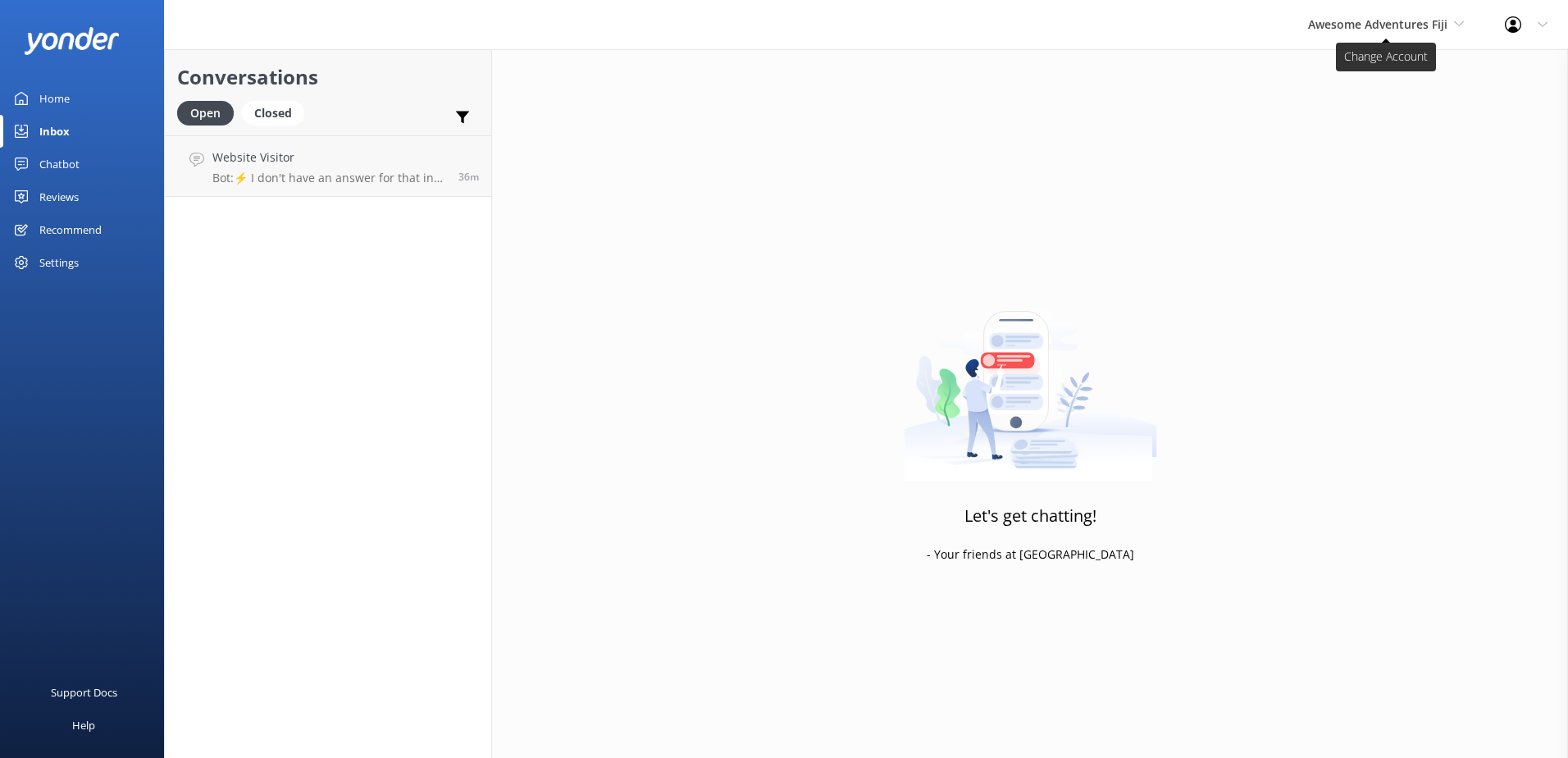
click at [1423, 26] on span "Awesome Adventures Fiji" at bounding box center [1378, 24] width 140 height 16
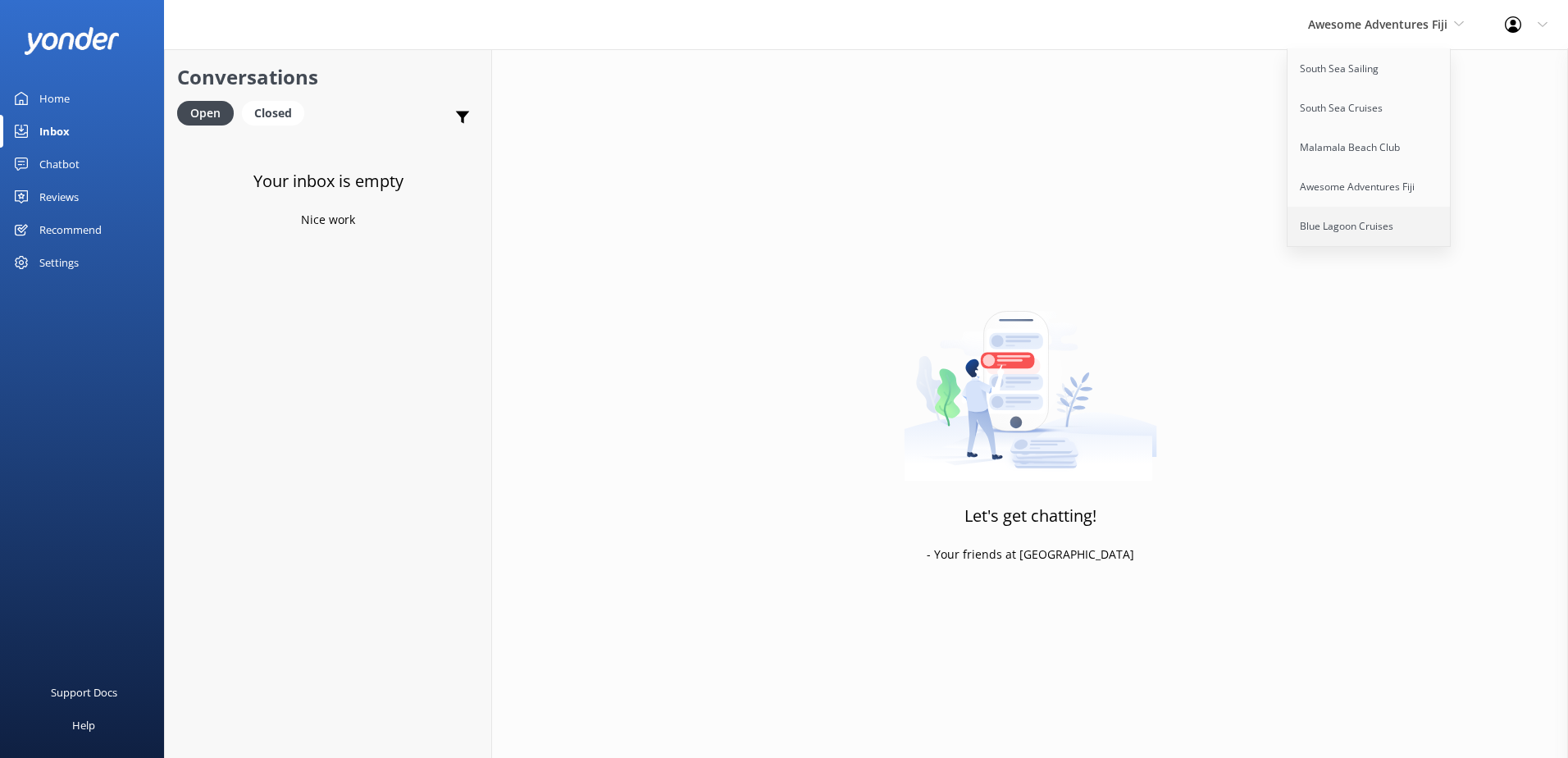
click at [1385, 222] on link "Blue Lagoon Cruises" at bounding box center [1369, 227] width 164 height 39
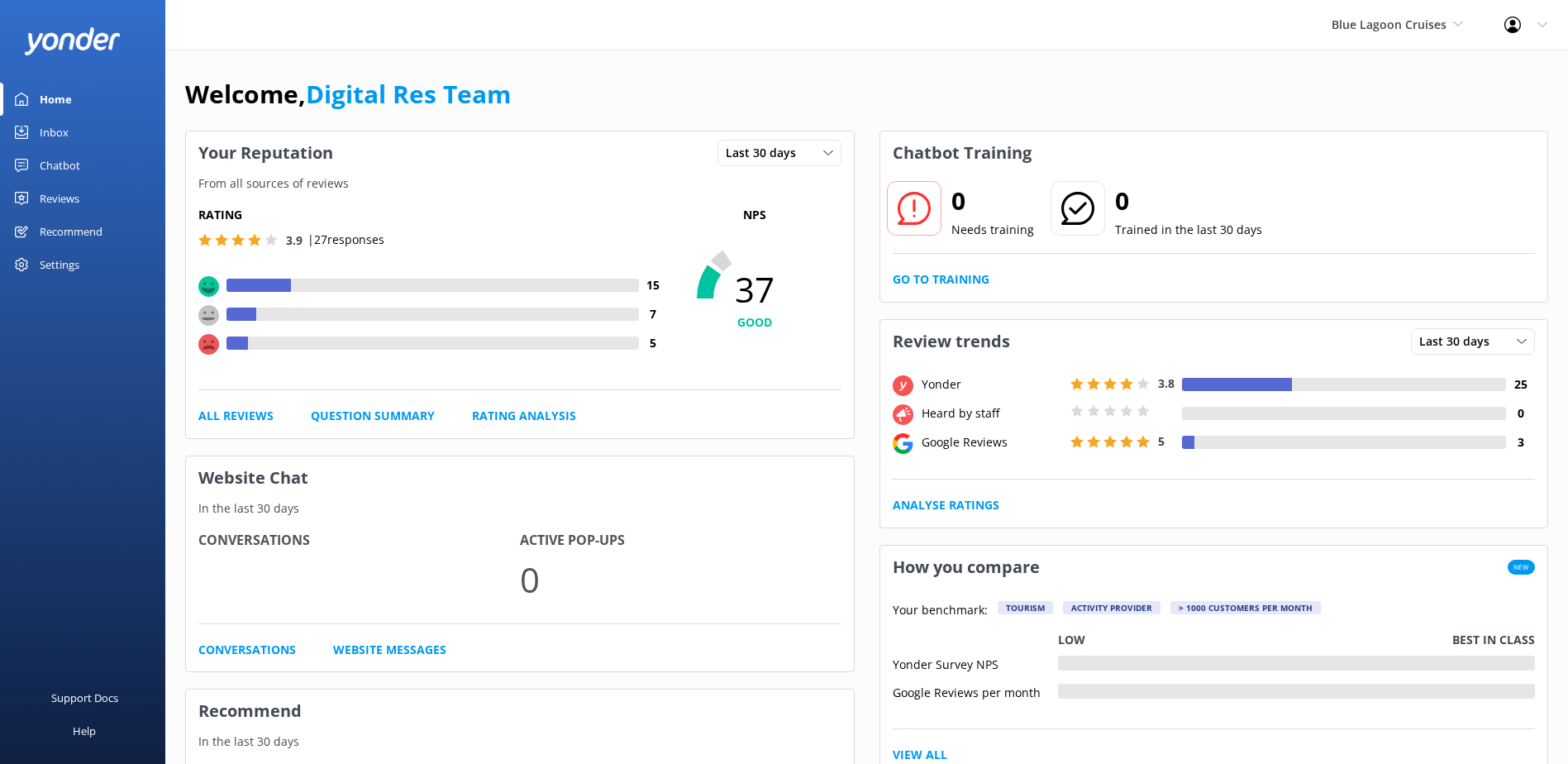
click at [98, 133] on link "Inbox" at bounding box center [83, 132] width 165 height 33
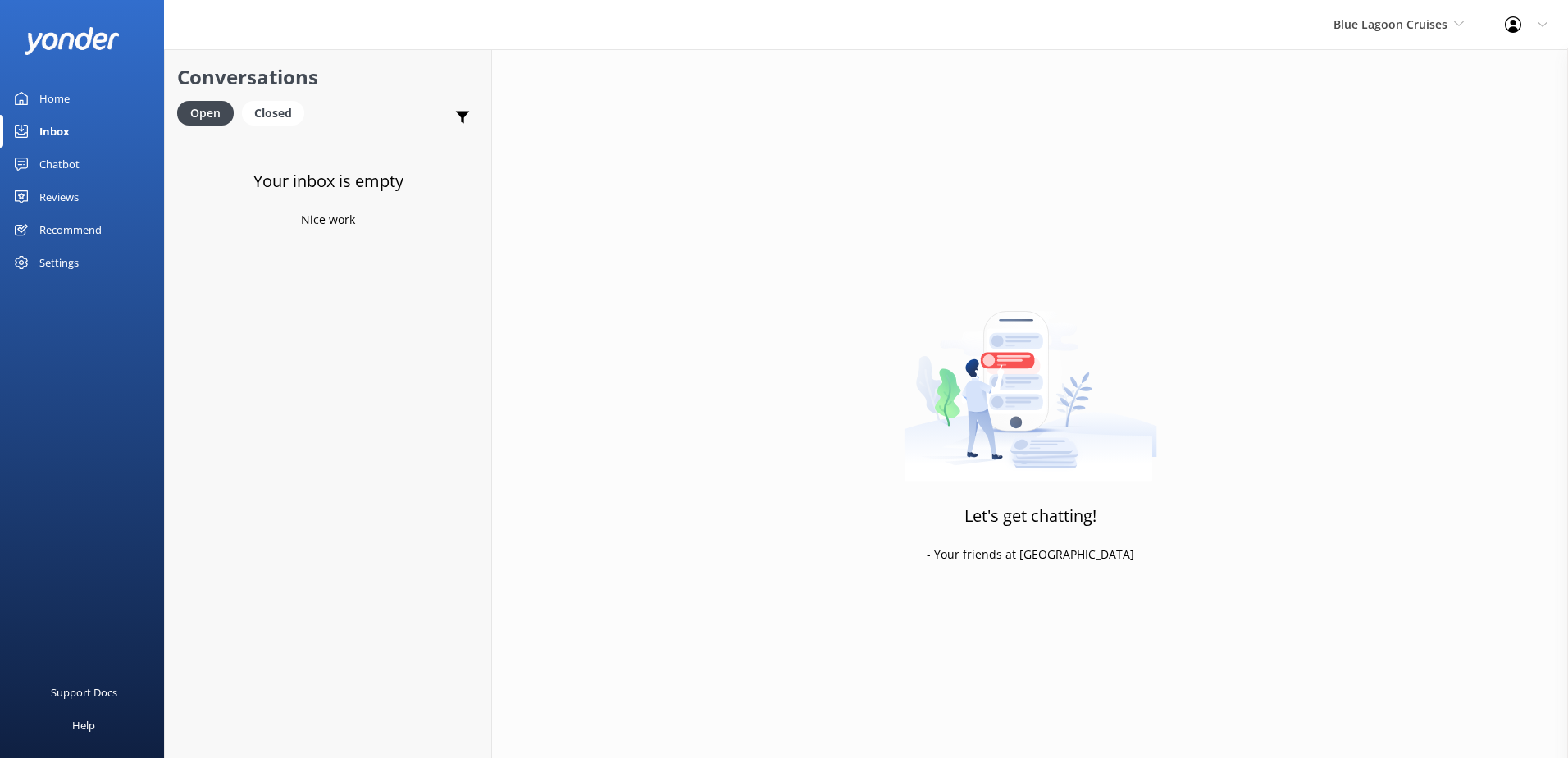
click at [34, 101] on link "Home" at bounding box center [82, 99] width 164 height 33
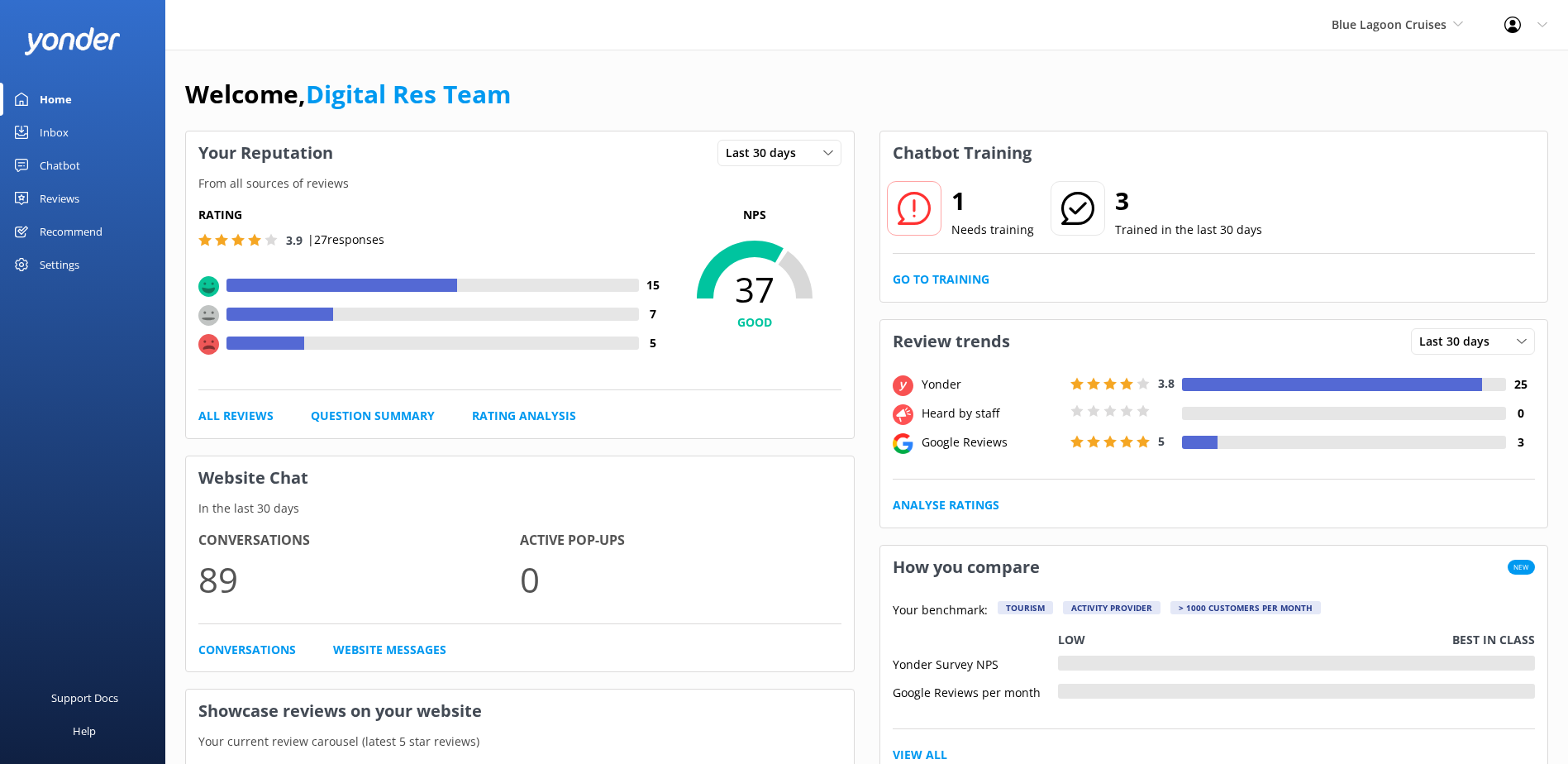
click at [103, 127] on link "Inbox" at bounding box center [83, 132] width 165 height 33
